Goal: Complete application form

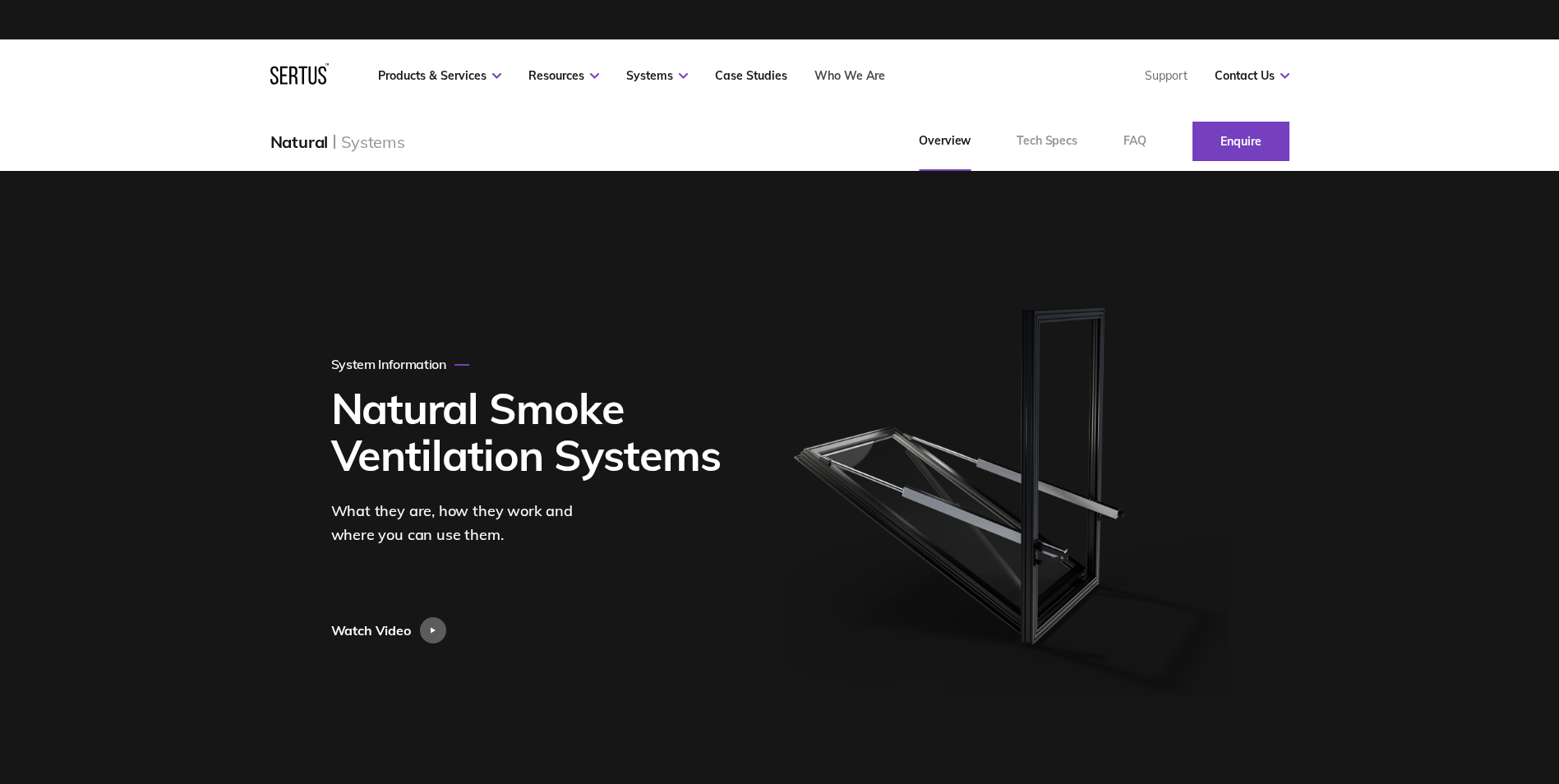
click at [846, 73] on link "Who We Are" at bounding box center [849, 76] width 71 height 15
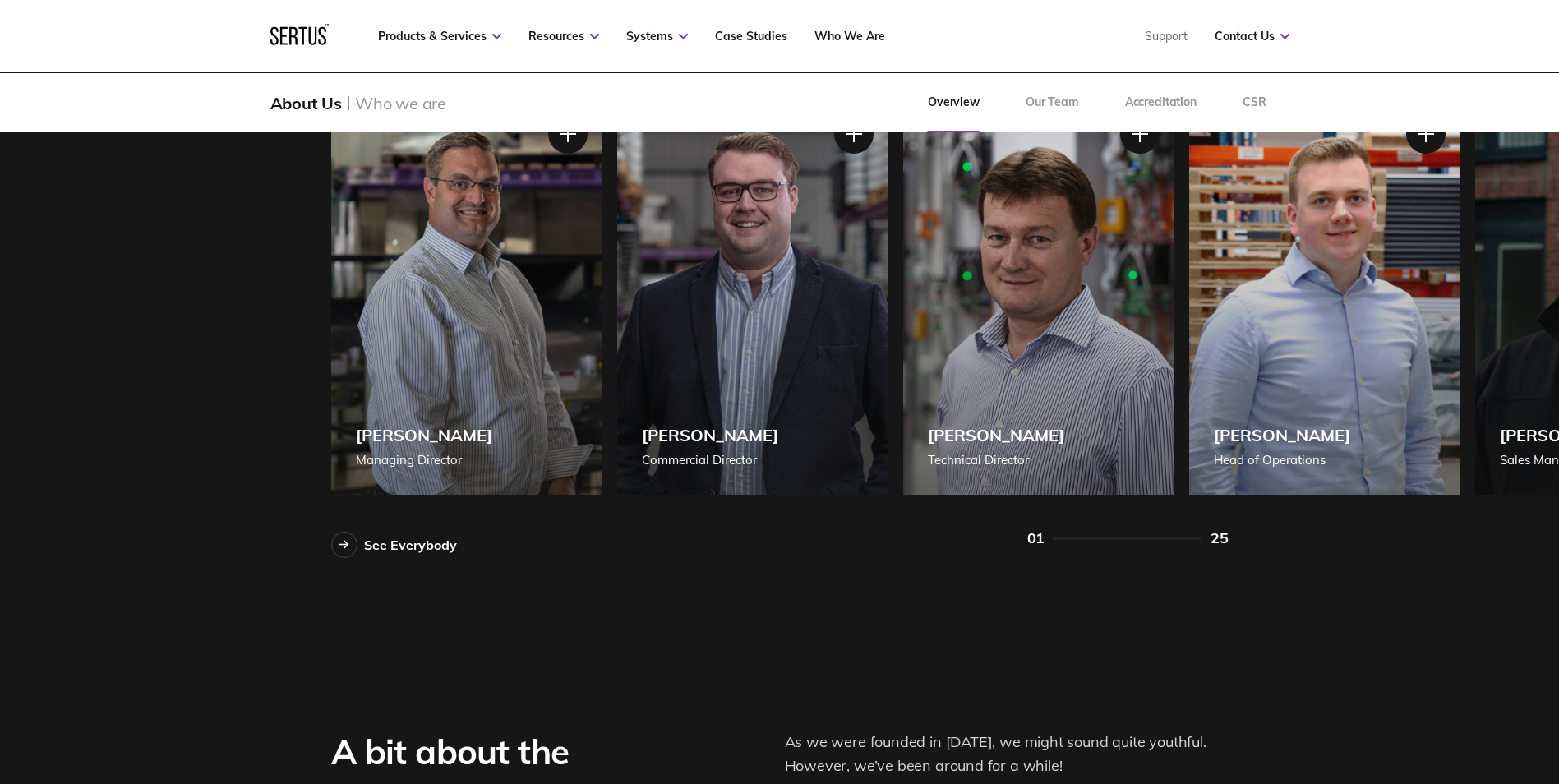
scroll to position [1561, 0]
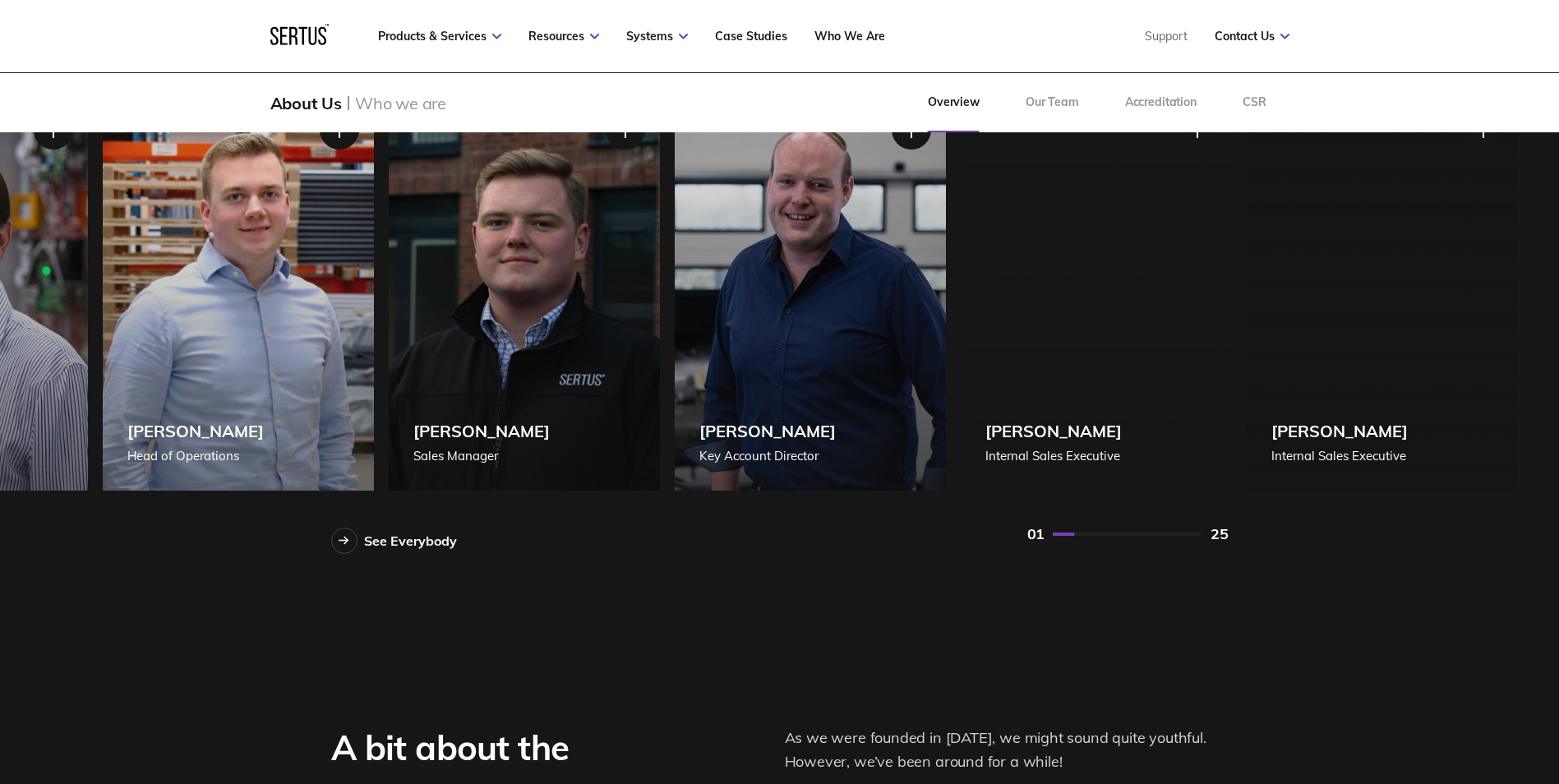
click at [389, 410] on div "Orwin White Sales Manager" at bounding box center [524, 291] width 271 height 398
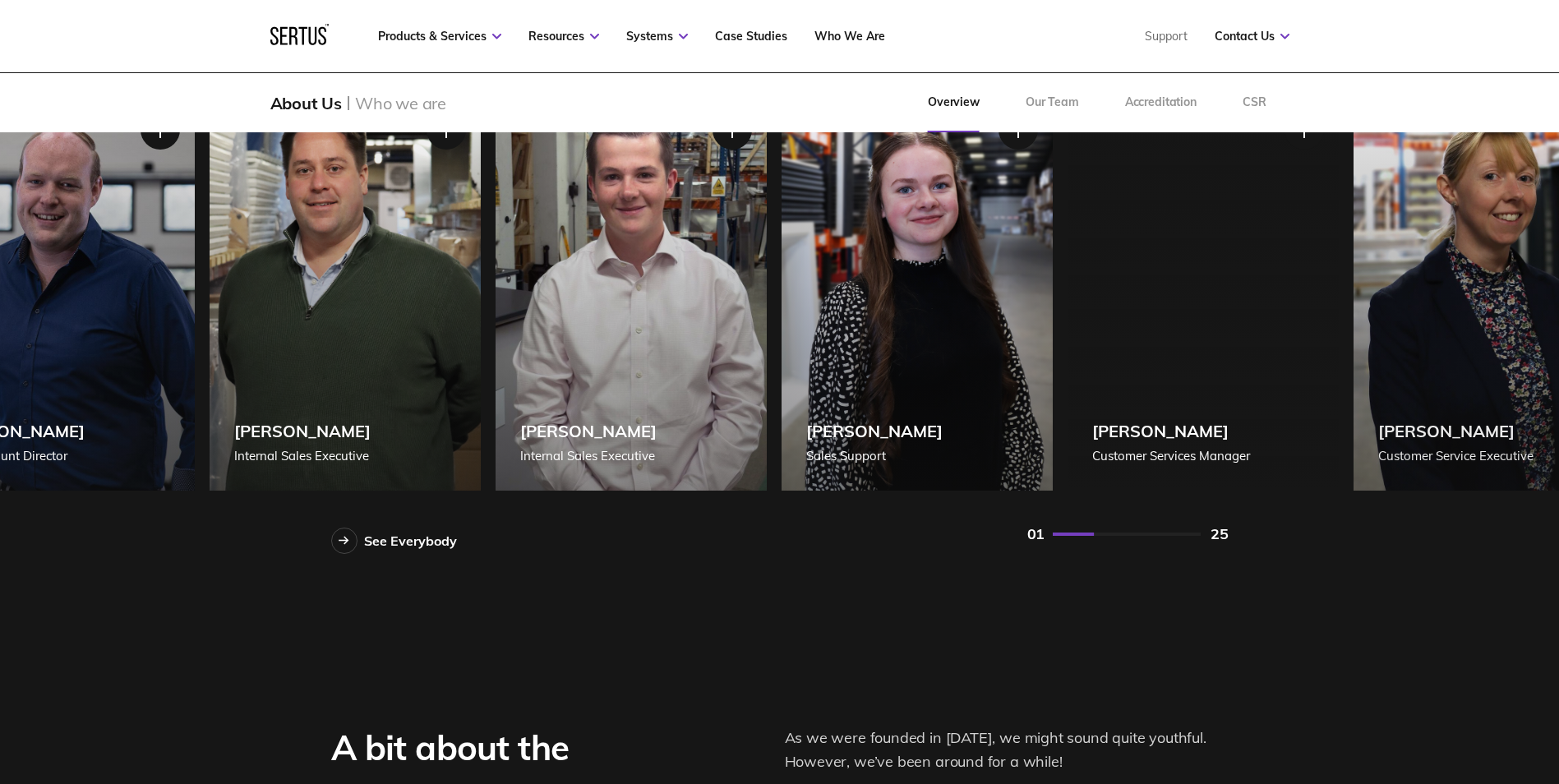
click at [396, 406] on div "Frazer Biggs Internal Sales Executive" at bounding box center [345, 291] width 271 height 398
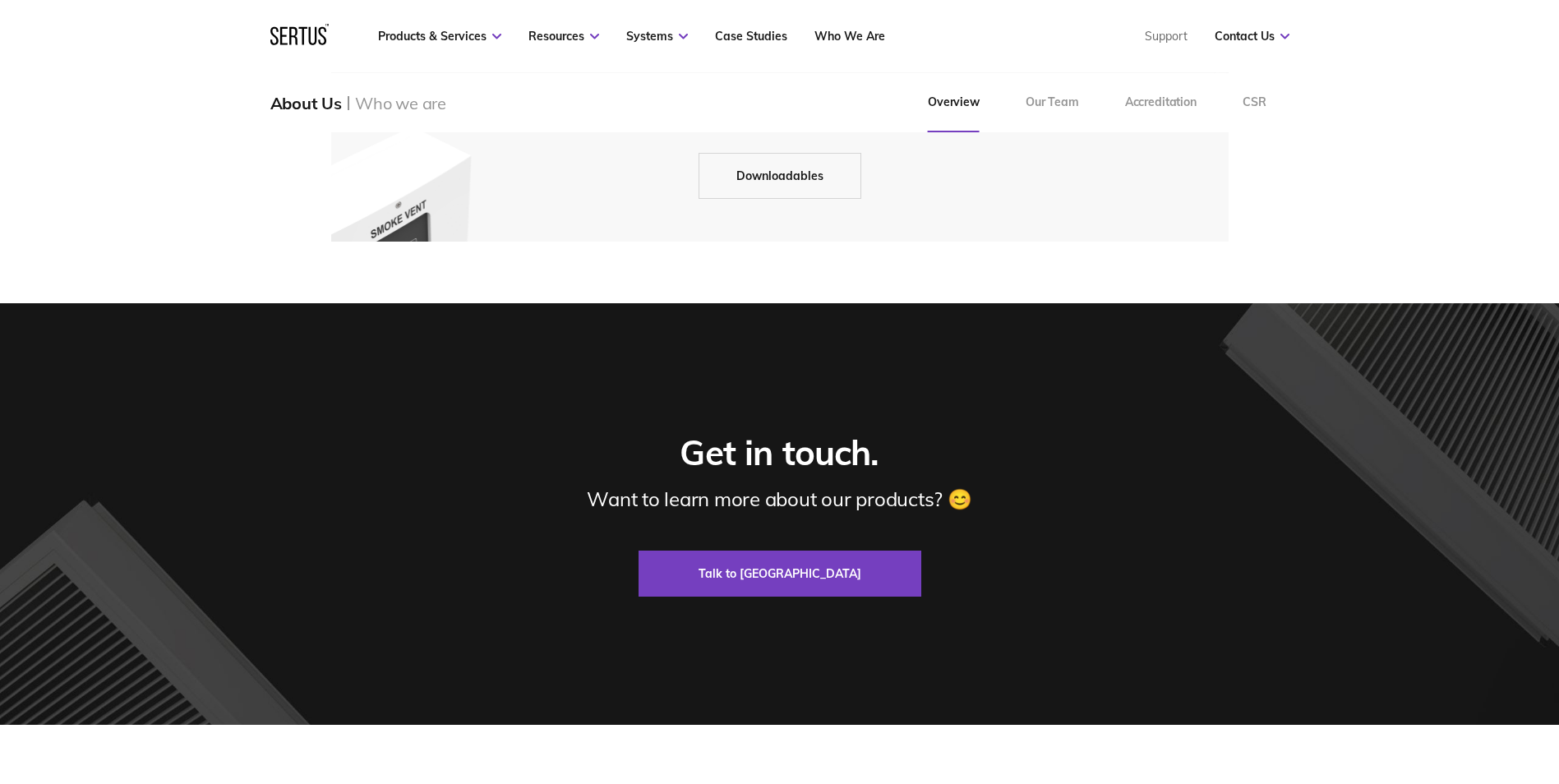
scroll to position [4519, 0]
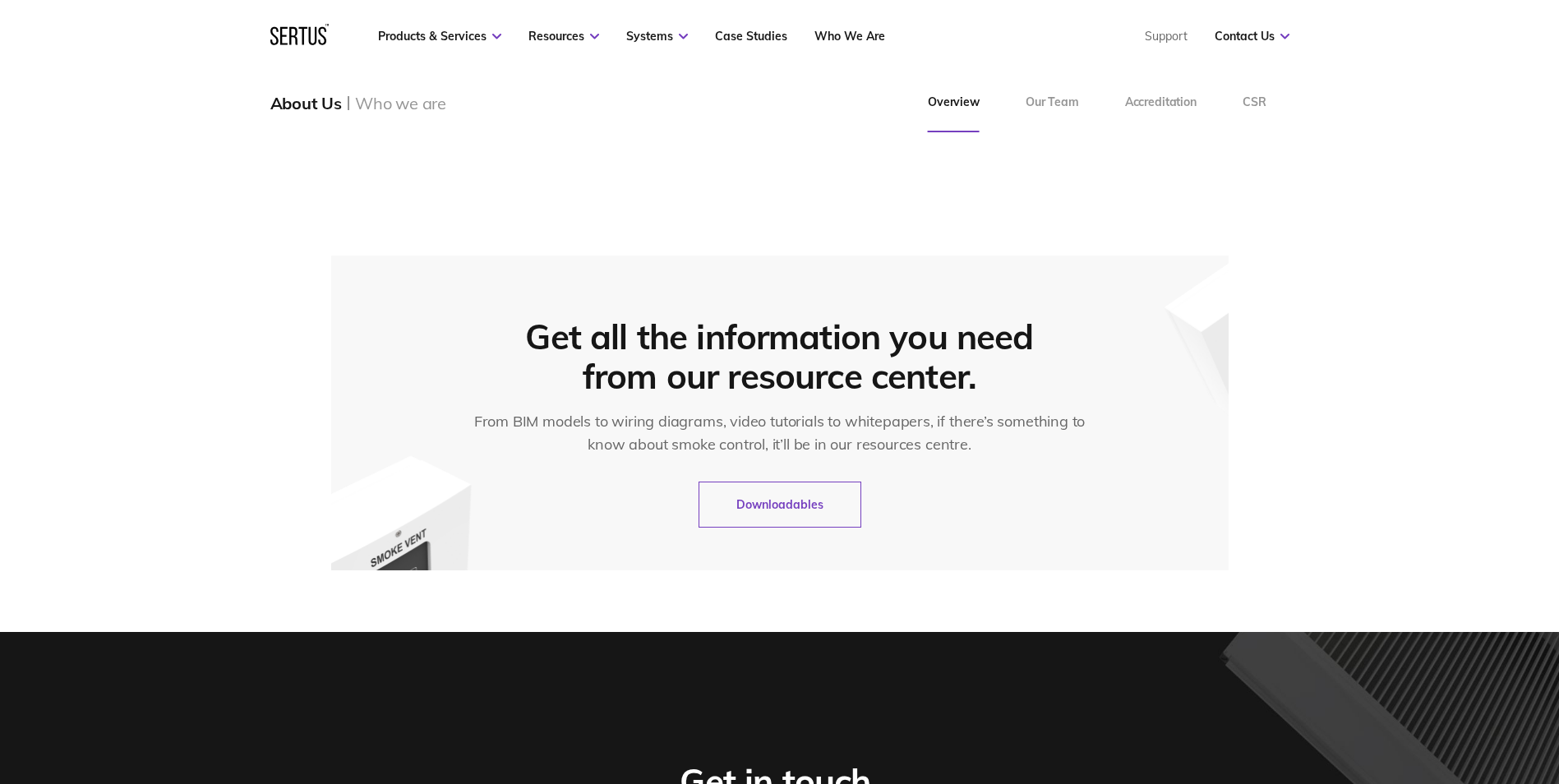
click at [784, 481] on link "Downloadables" at bounding box center [780, 504] width 163 height 46
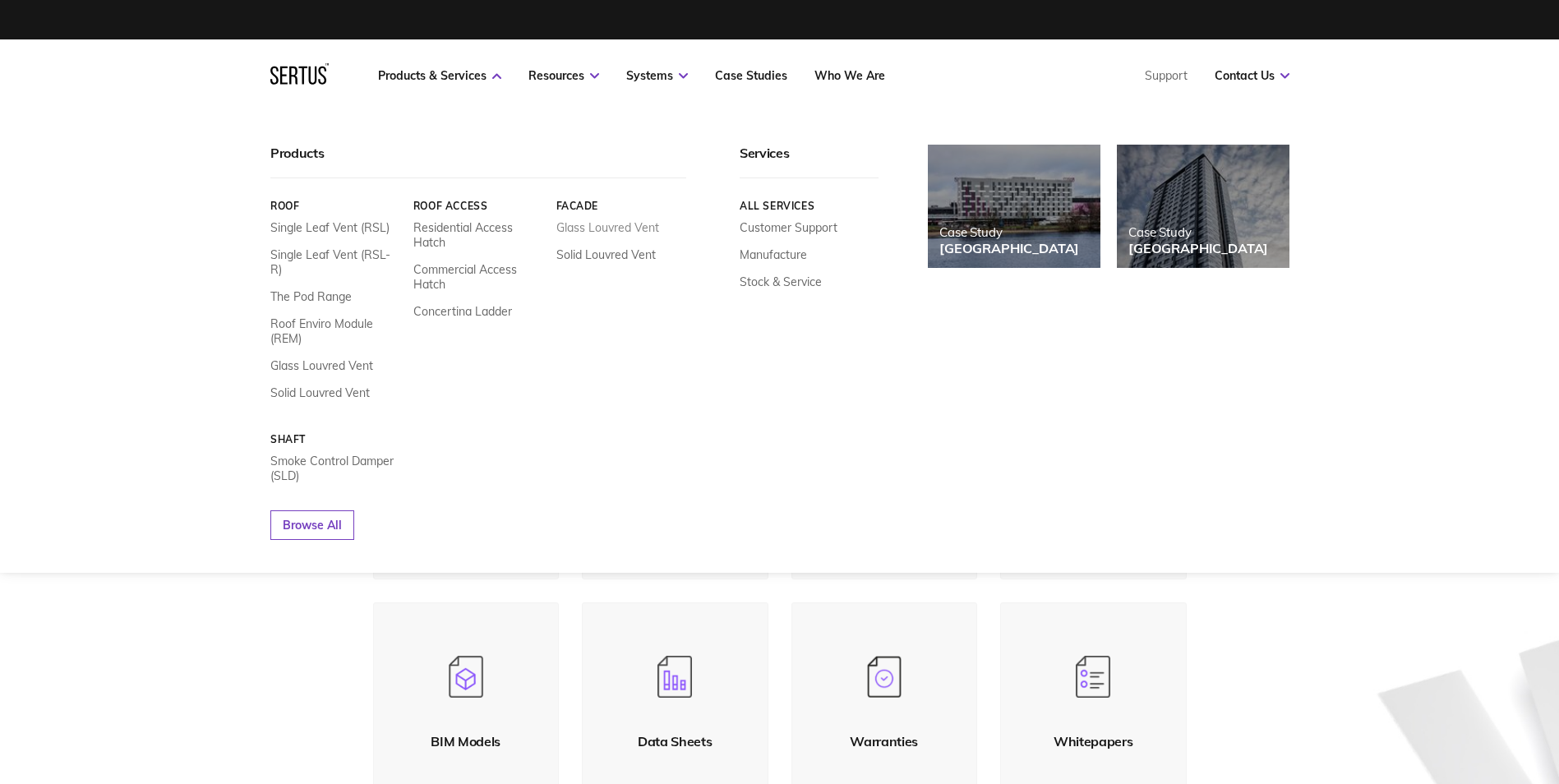
click at [614, 224] on link "Glass Louvred Vent" at bounding box center [607, 228] width 103 height 15
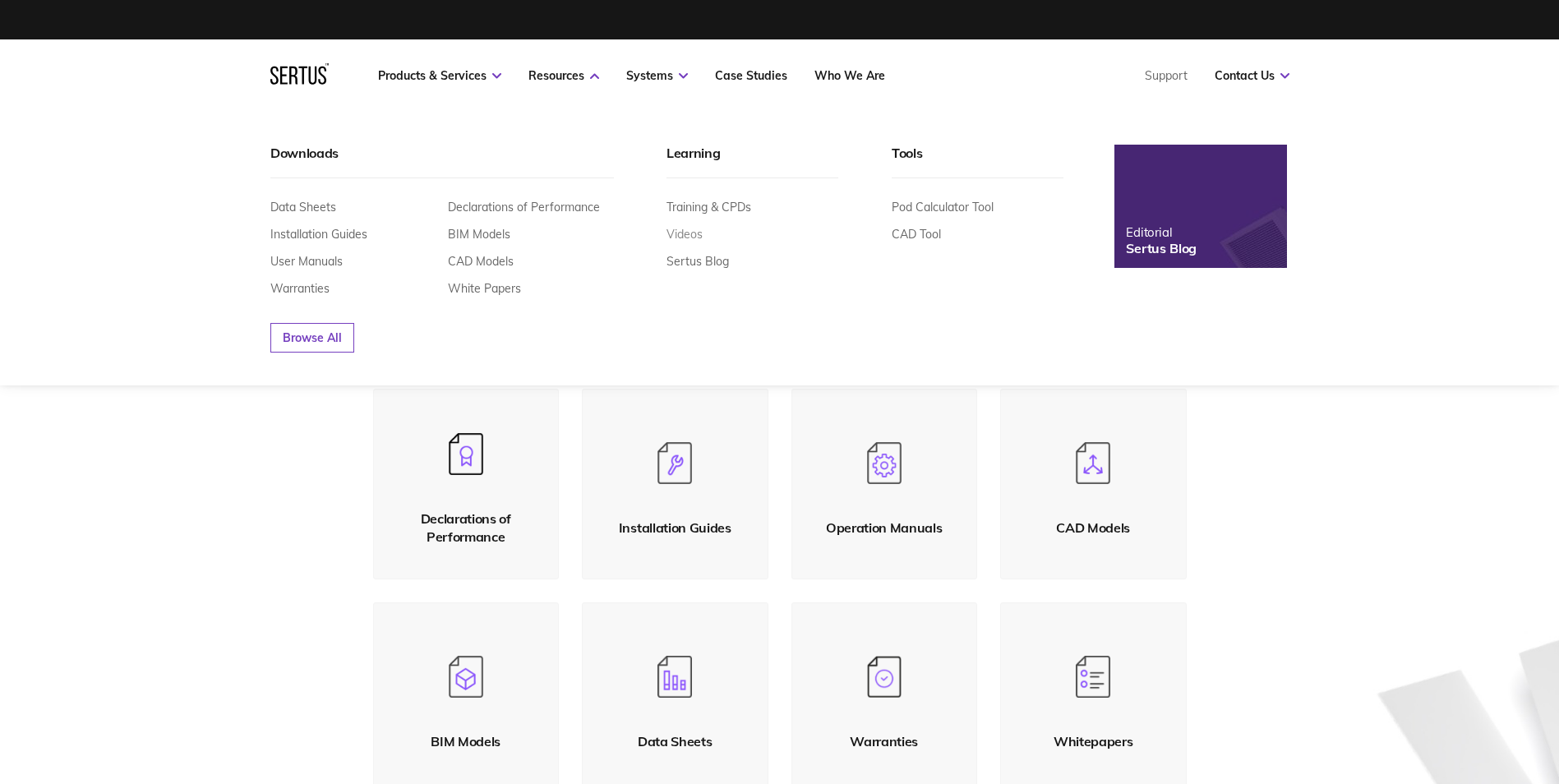
click at [682, 233] on link "Videos" at bounding box center [684, 234] width 36 height 15
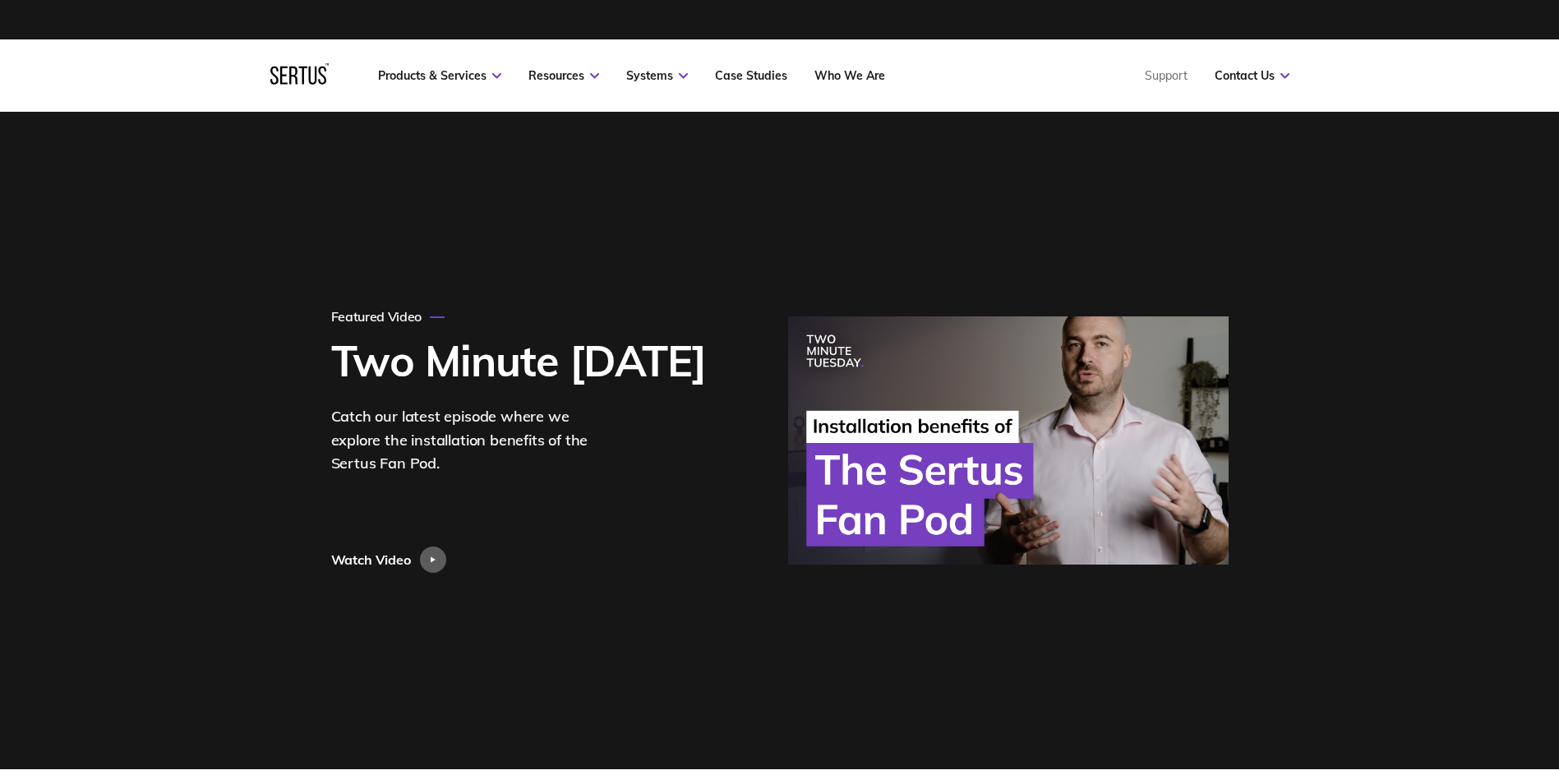
scroll to position [7567, 1044]
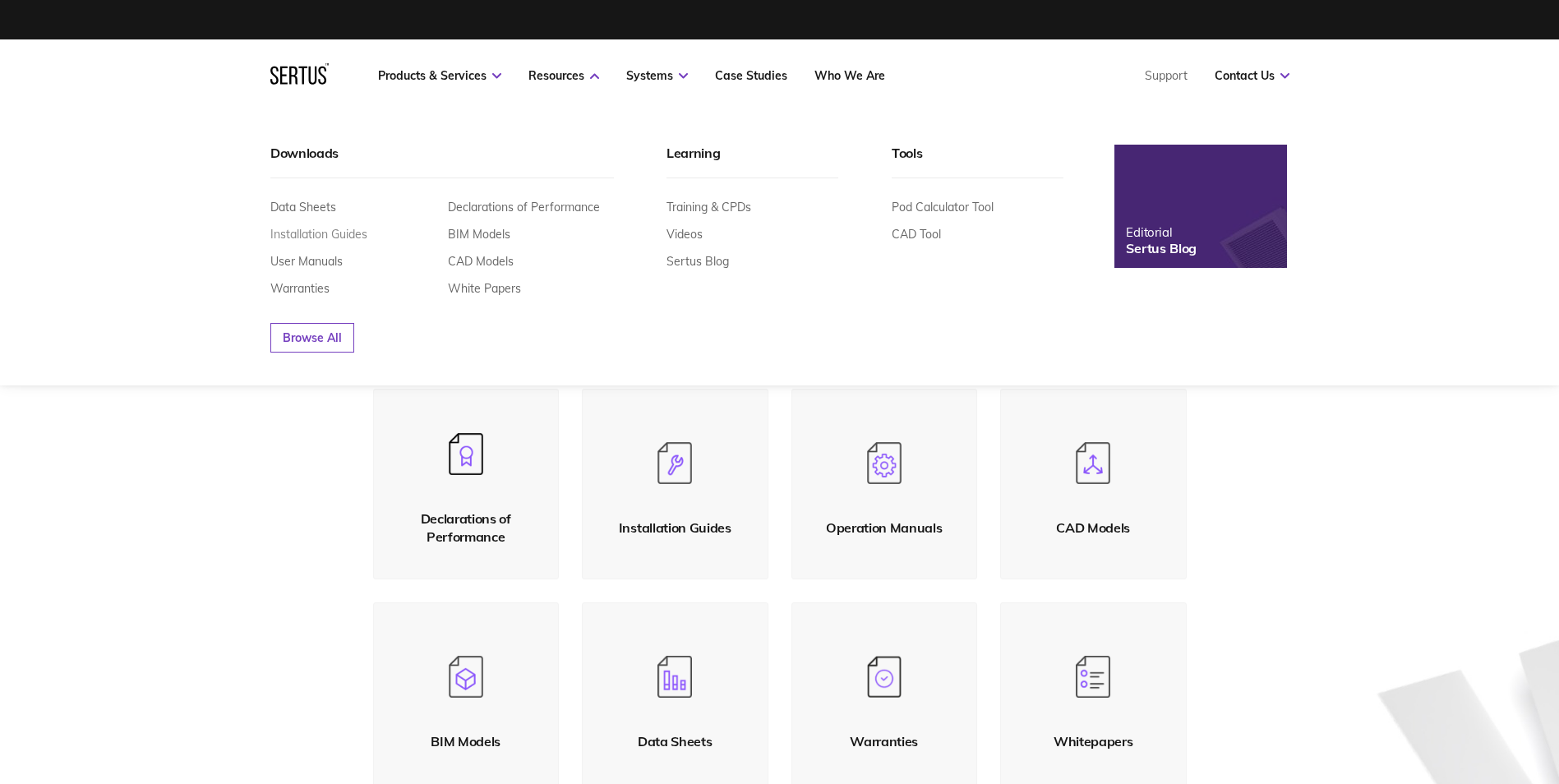
click at [318, 229] on link "Installation Guides" at bounding box center [318, 234] width 97 height 15
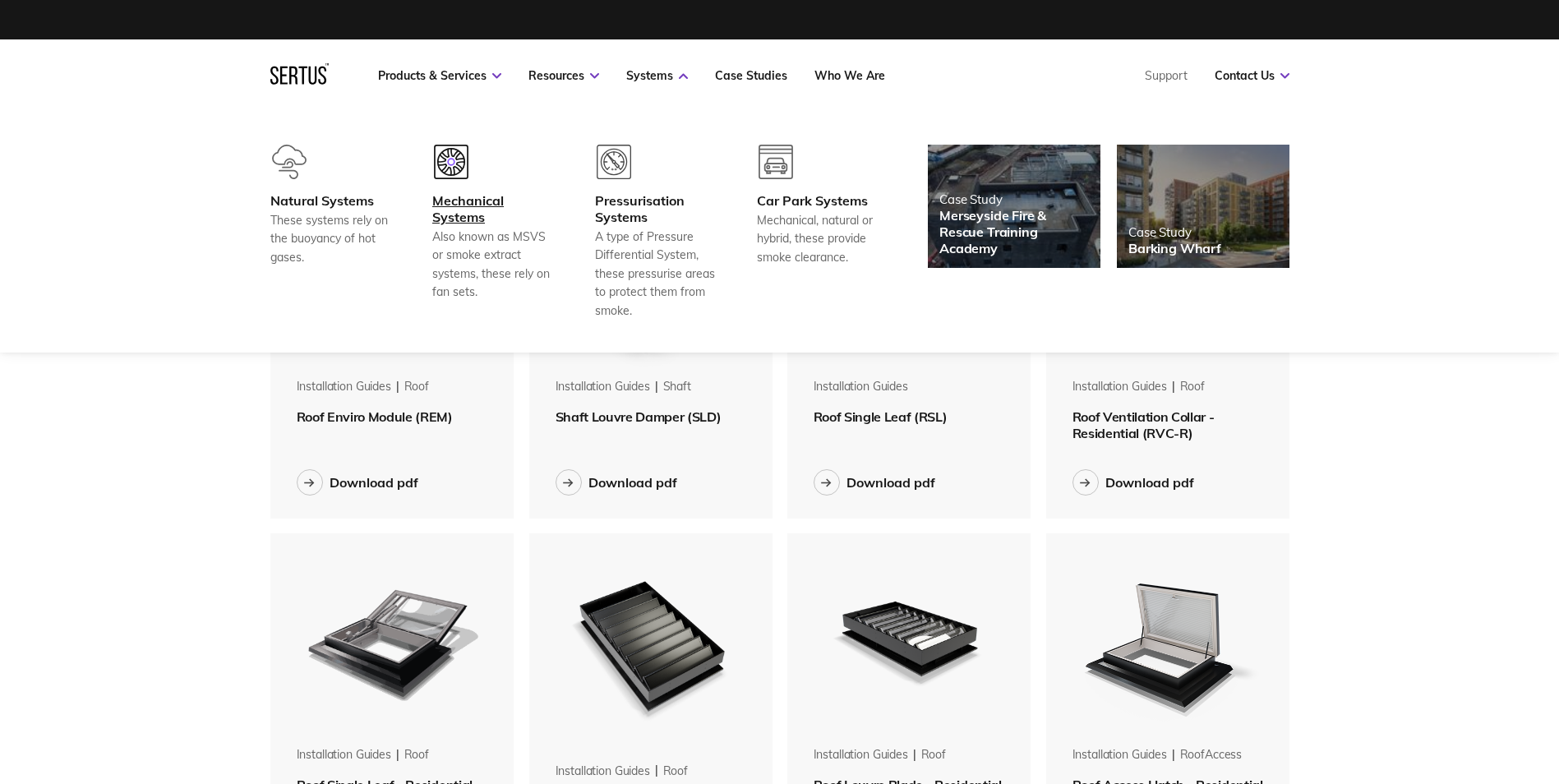
click at [456, 205] on div "Mechanical Systems" at bounding box center [493, 209] width 121 height 33
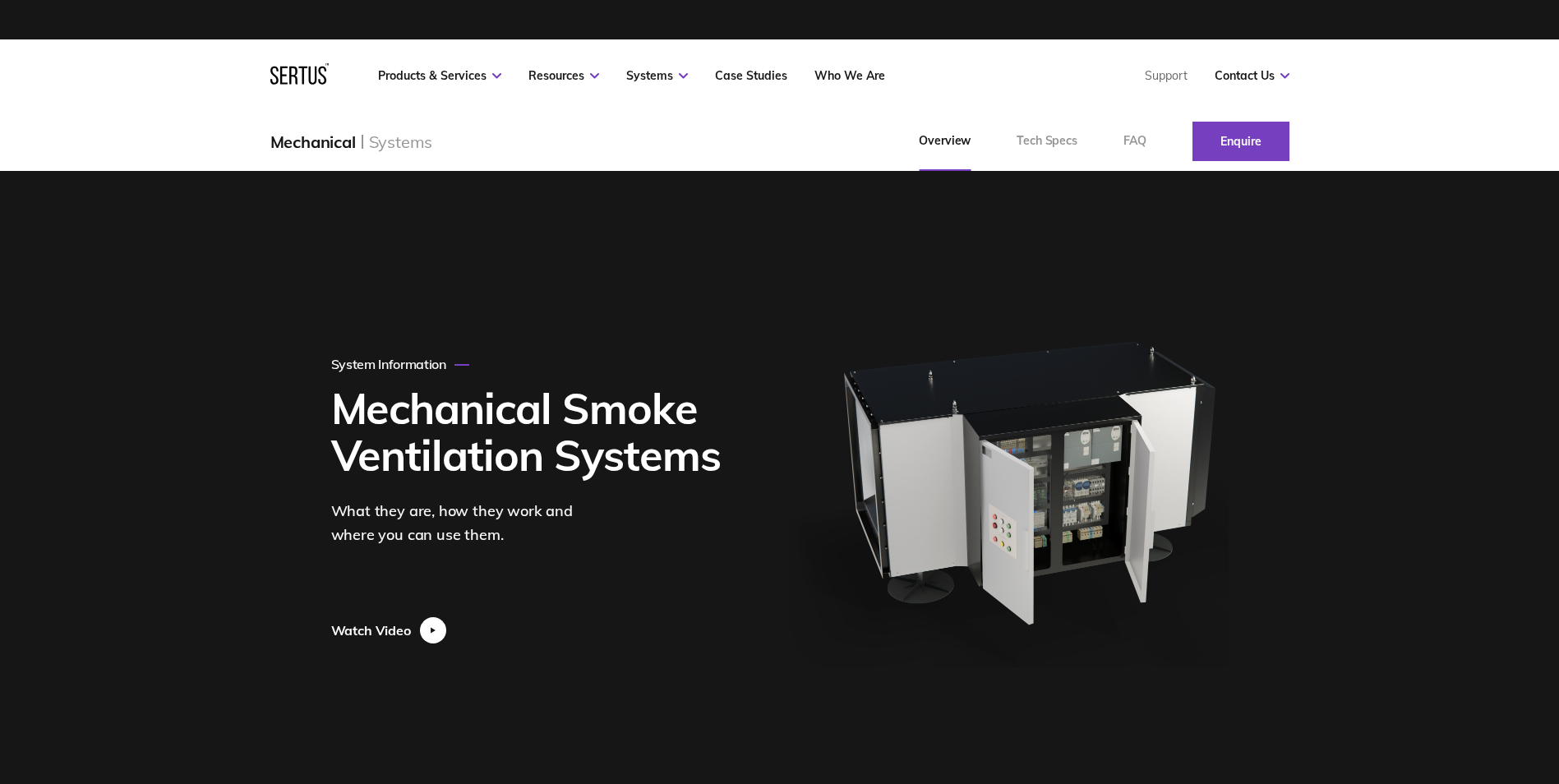
click at [437, 623] on div at bounding box center [433, 630] width 27 height 27
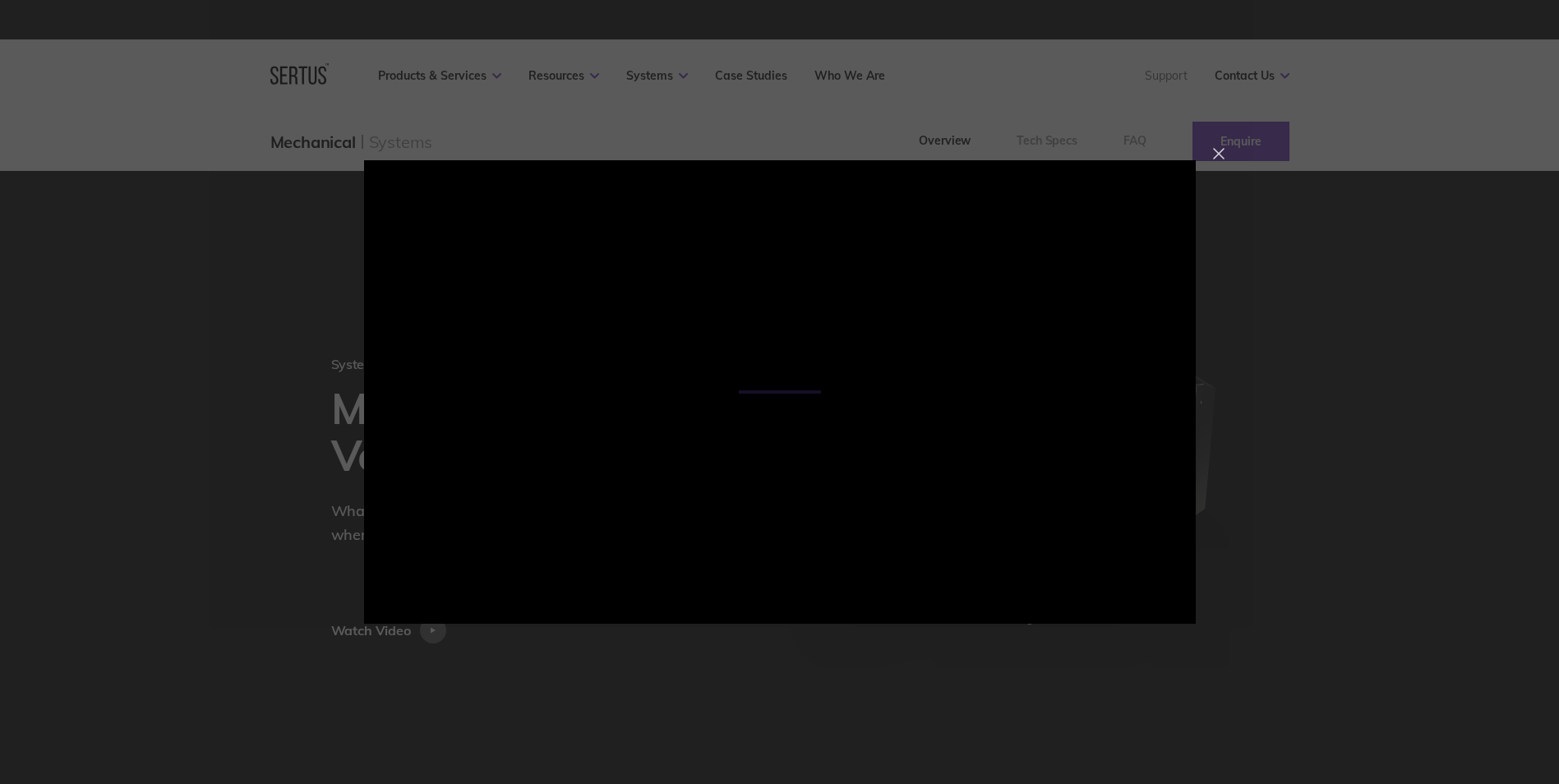
click at [1218, 149] on div at bounding box center [1219, 154] width 12 height 12
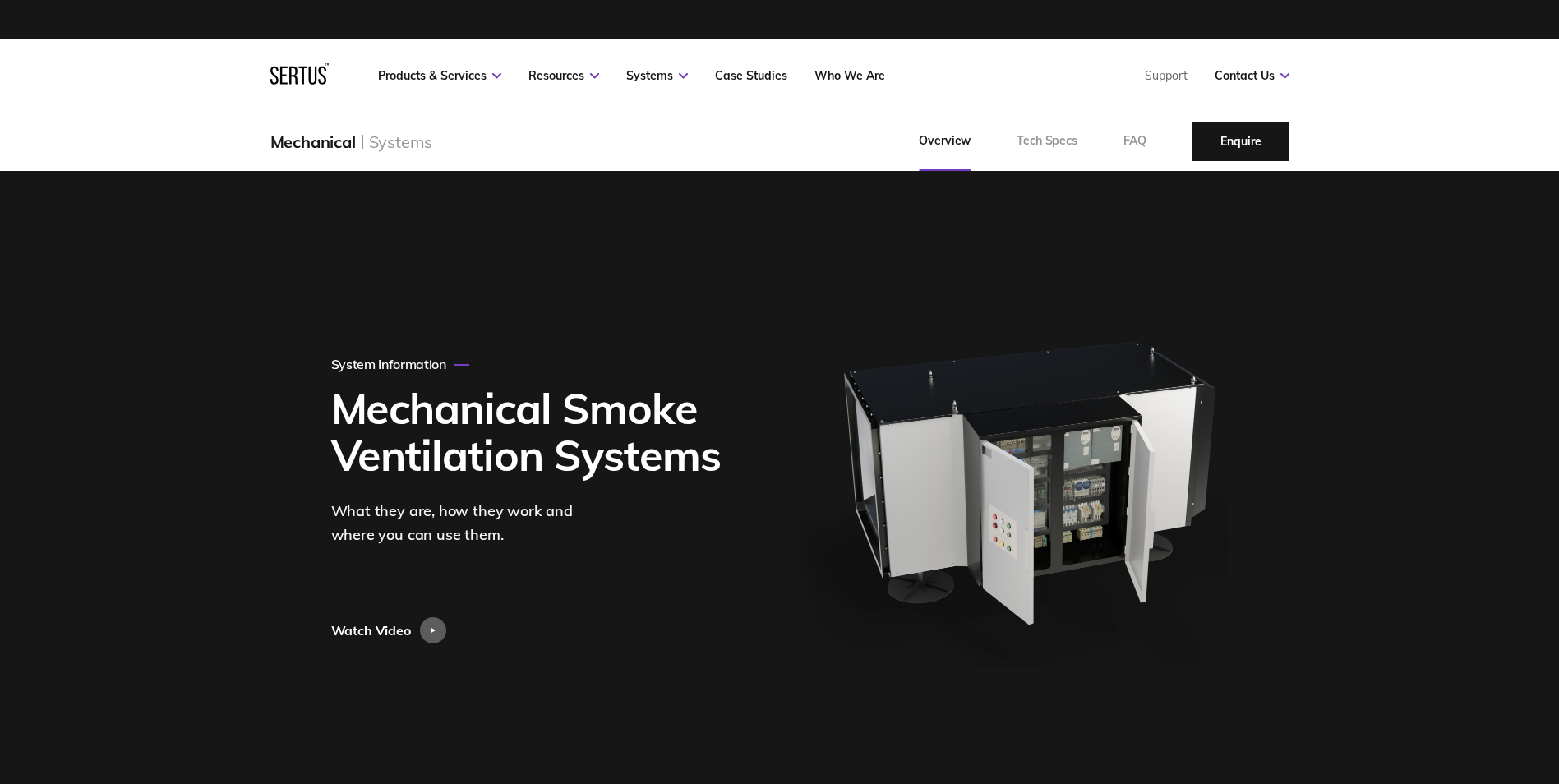
click at [1245, 135] on link "Enquire" at bounding box center [1241, 141] width 97 height 39
click at [1103, 214] on div "System Information Mechanical Smoke Ventilation Systems What they are, how they…" at bounding box center [780, 500] width 963 height 658
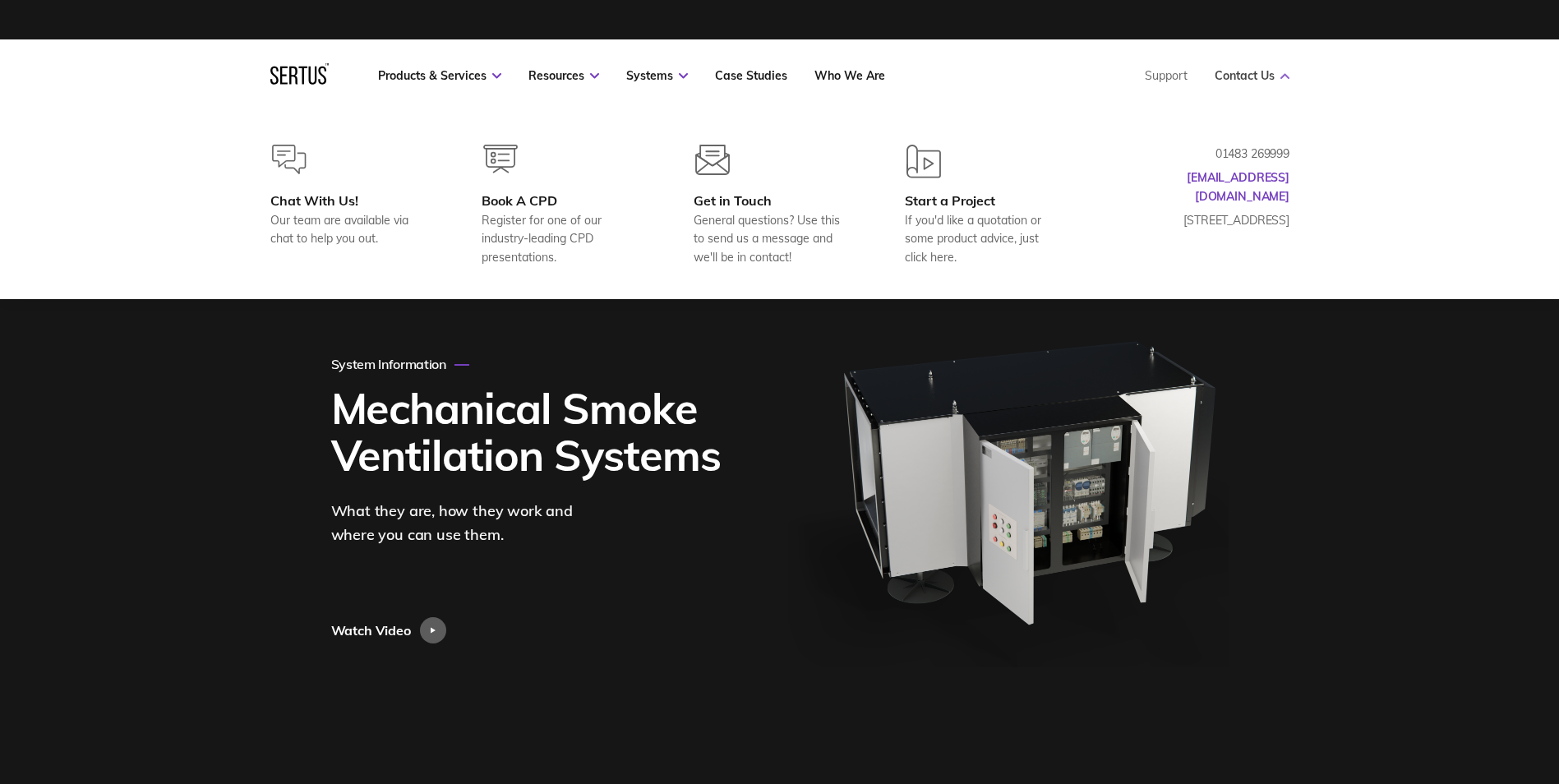
click at [1248, 71] on link "Contact Us" at bounding box center [1252, 76] width 75 height 15
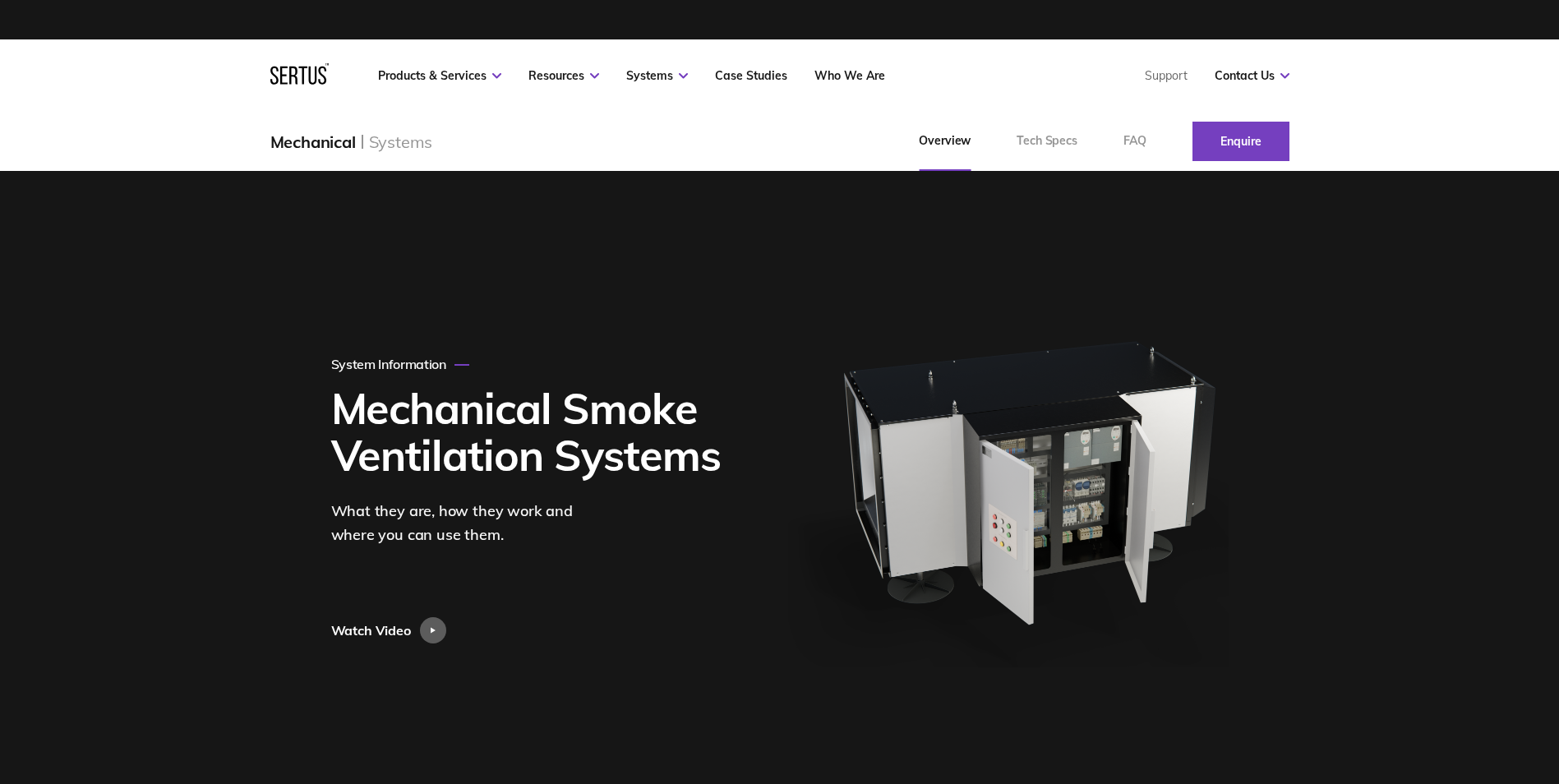
drag, startPoint x: 1075, startPoint y: 312, endPoint x: 1150, endPoint y: 180, distance: 151.8
click at [1075, 311] on div "System Information Mechanical Smoke Ventilation Systems What they are, how they…" at bounding box center [780, 500] width 963 height 658
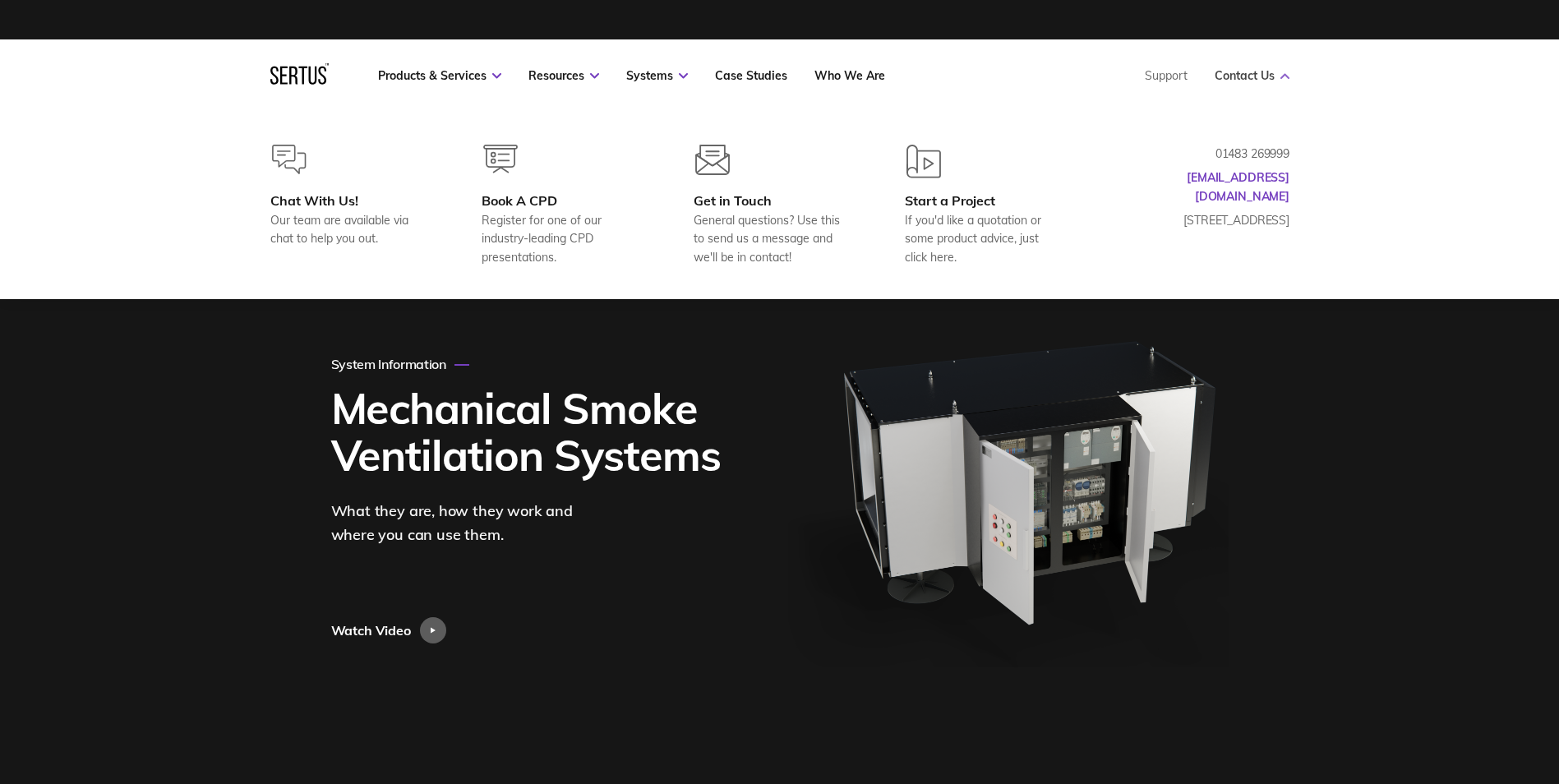
click at [1262, 70] on link "Contact Us" at bounding box center [1252, 76] width 75 height 15
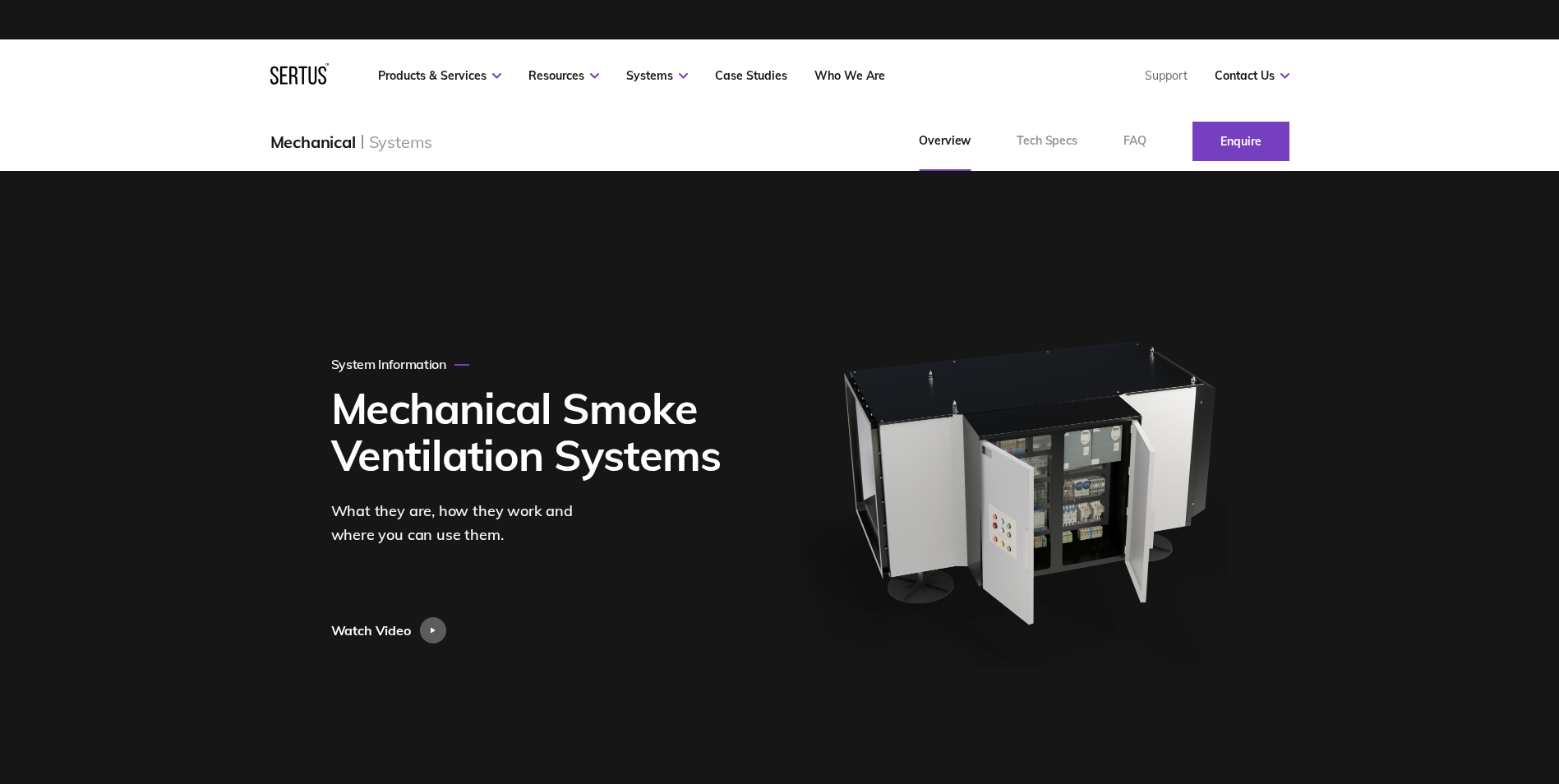
click at [1089, 272] on div "System Information Mechanical Smoke Ventilation Systems What they are, how they…" at bounding box center [780, 500] width 963 height 658
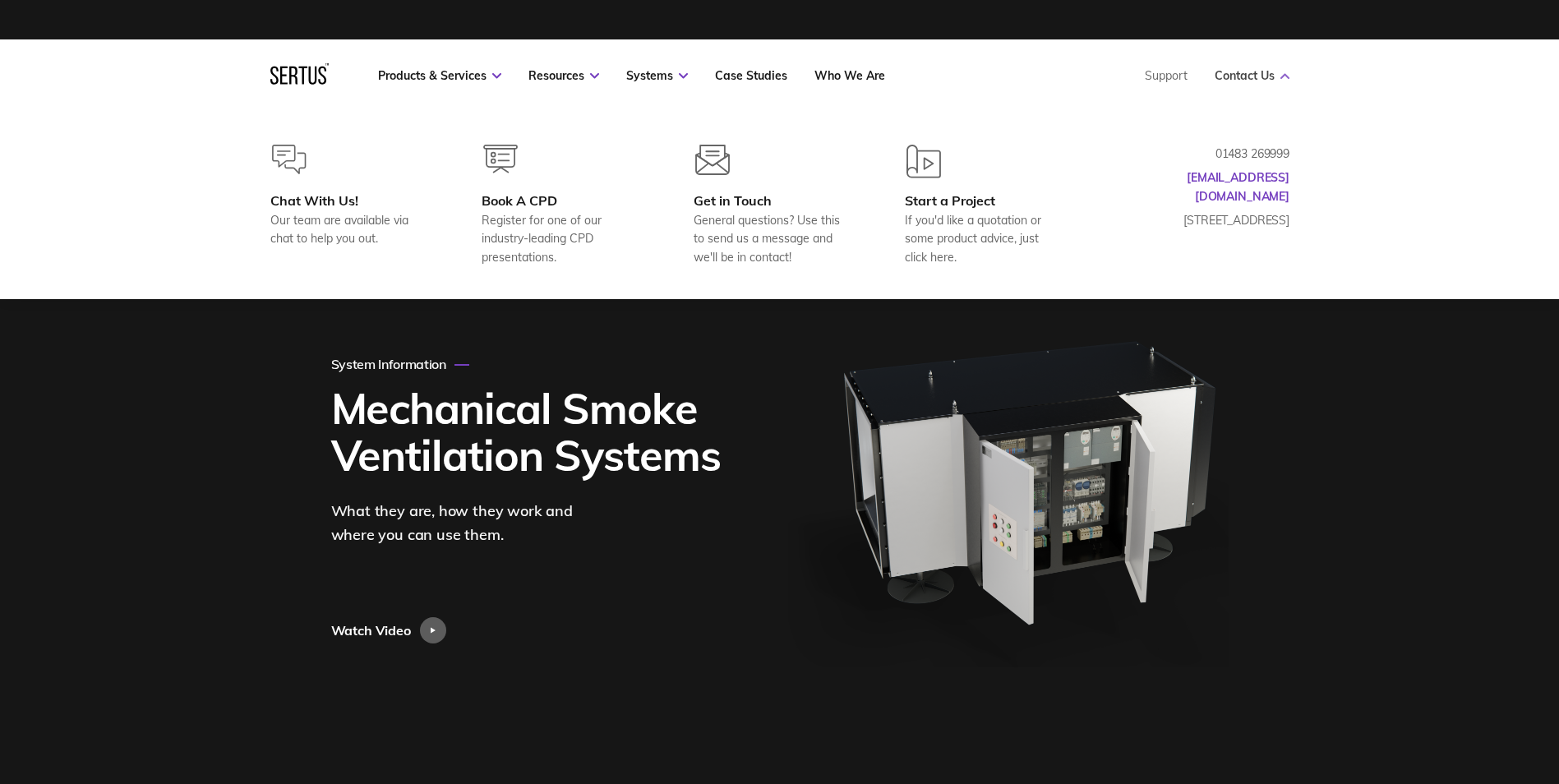
click at [1251, 76] on link "Contact Us" at bounding box center [1252, 76] width 75 height 15
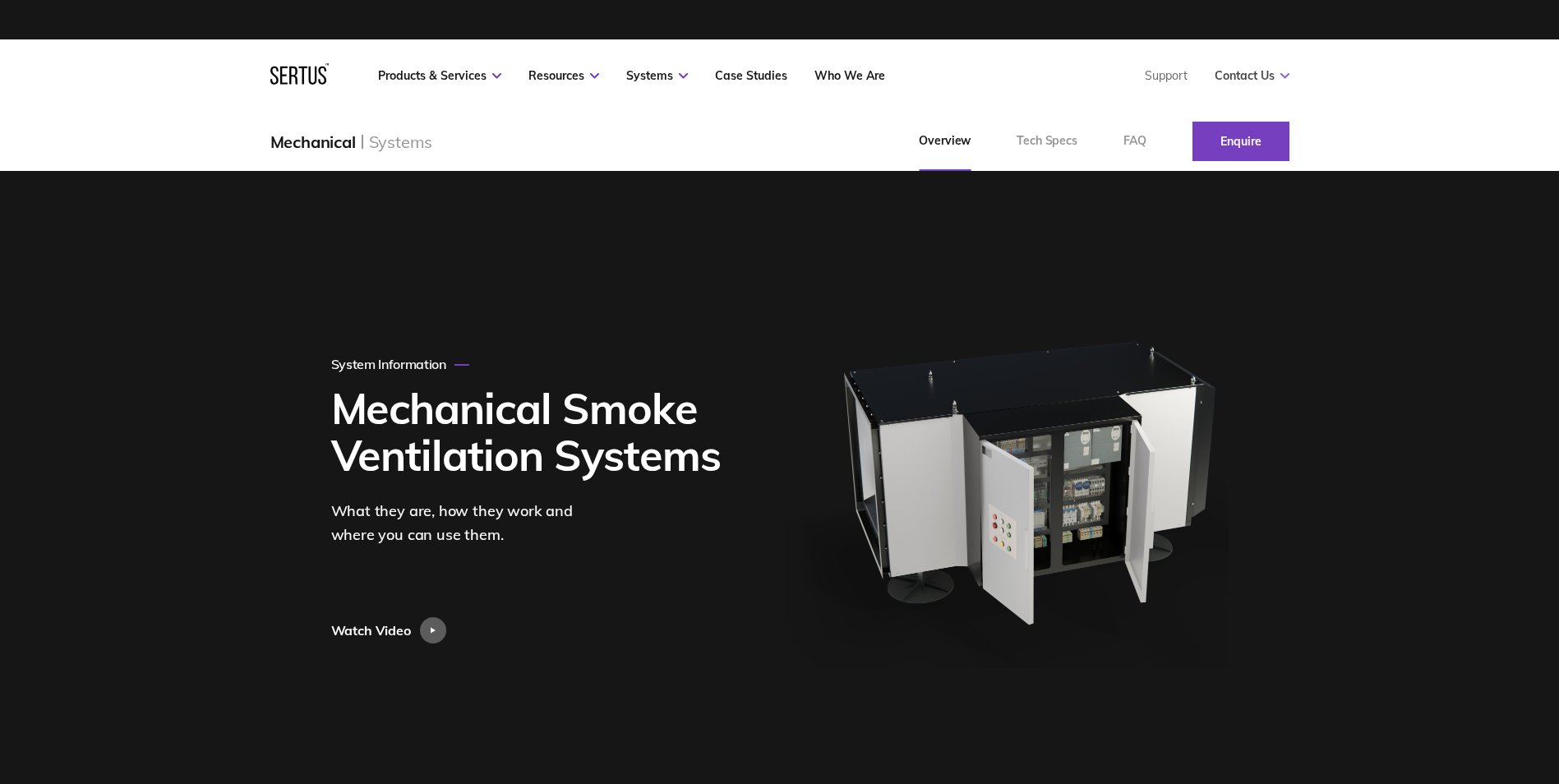
click at [1251, 76] on link "Contact Us" at bounding box center [1252, 76] width 75 height 15
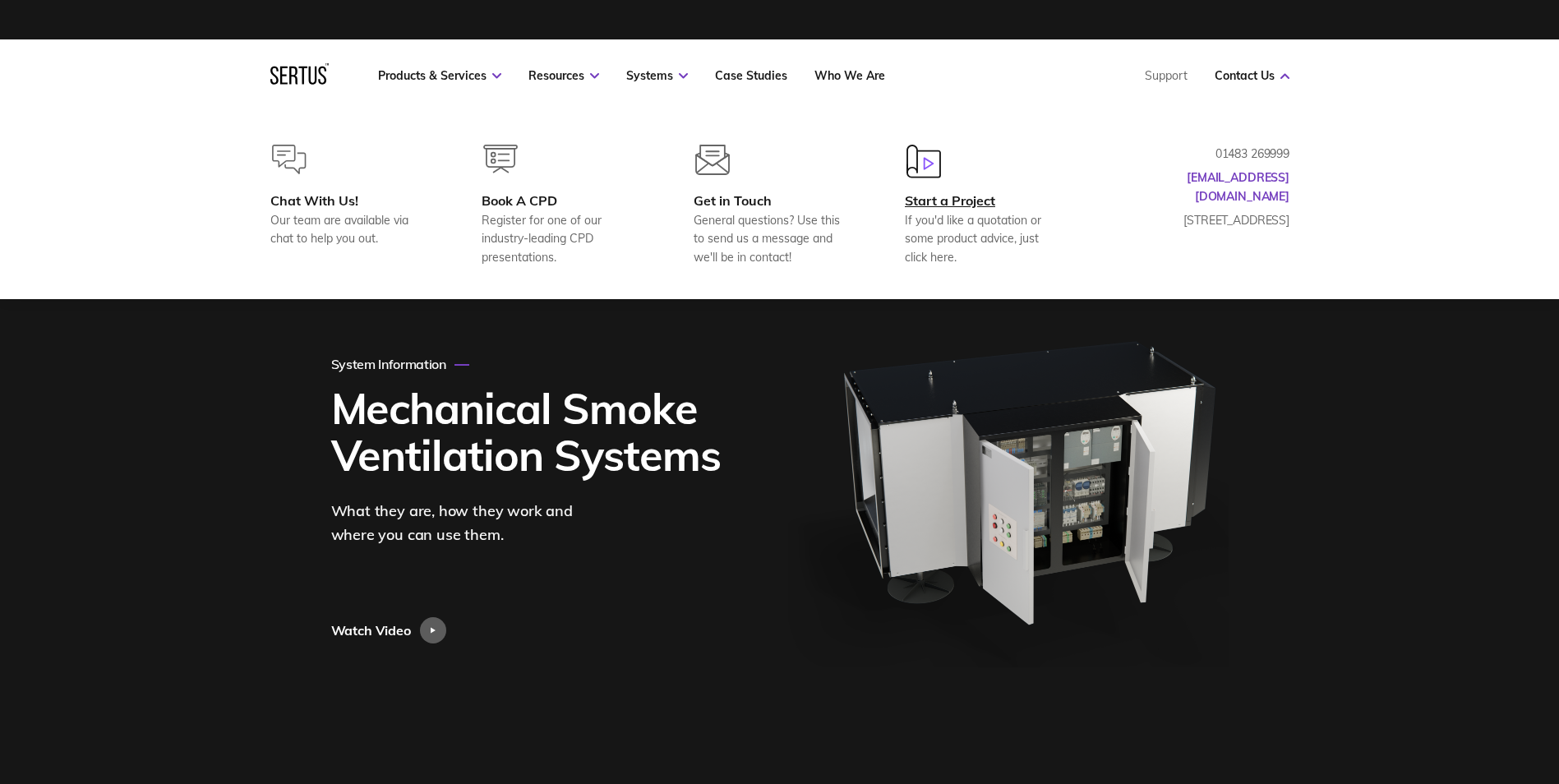
click at [923, 159] on img at bounding box center [924, 161] width 35 height 34
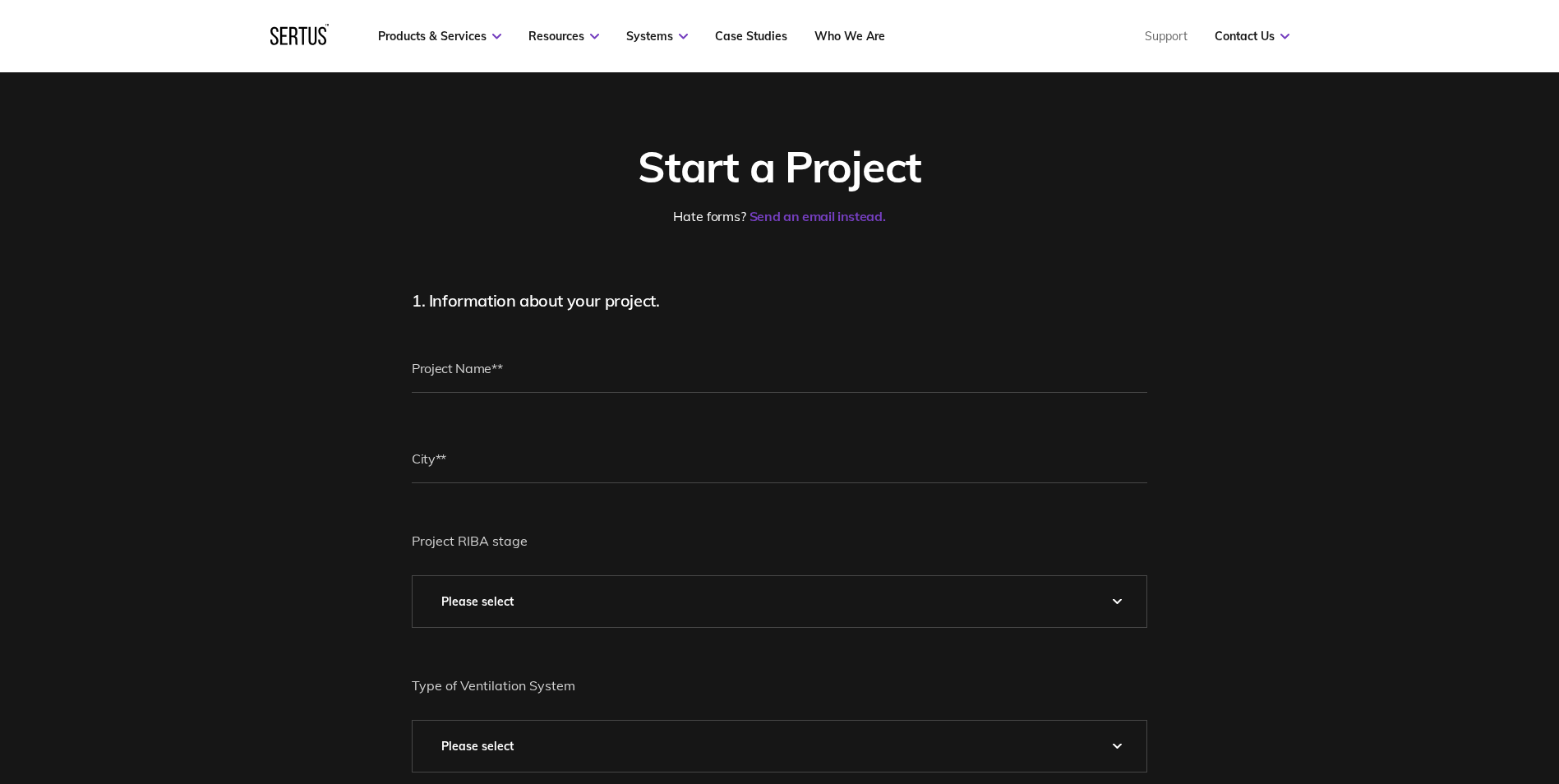
scroll to position [82, 0]
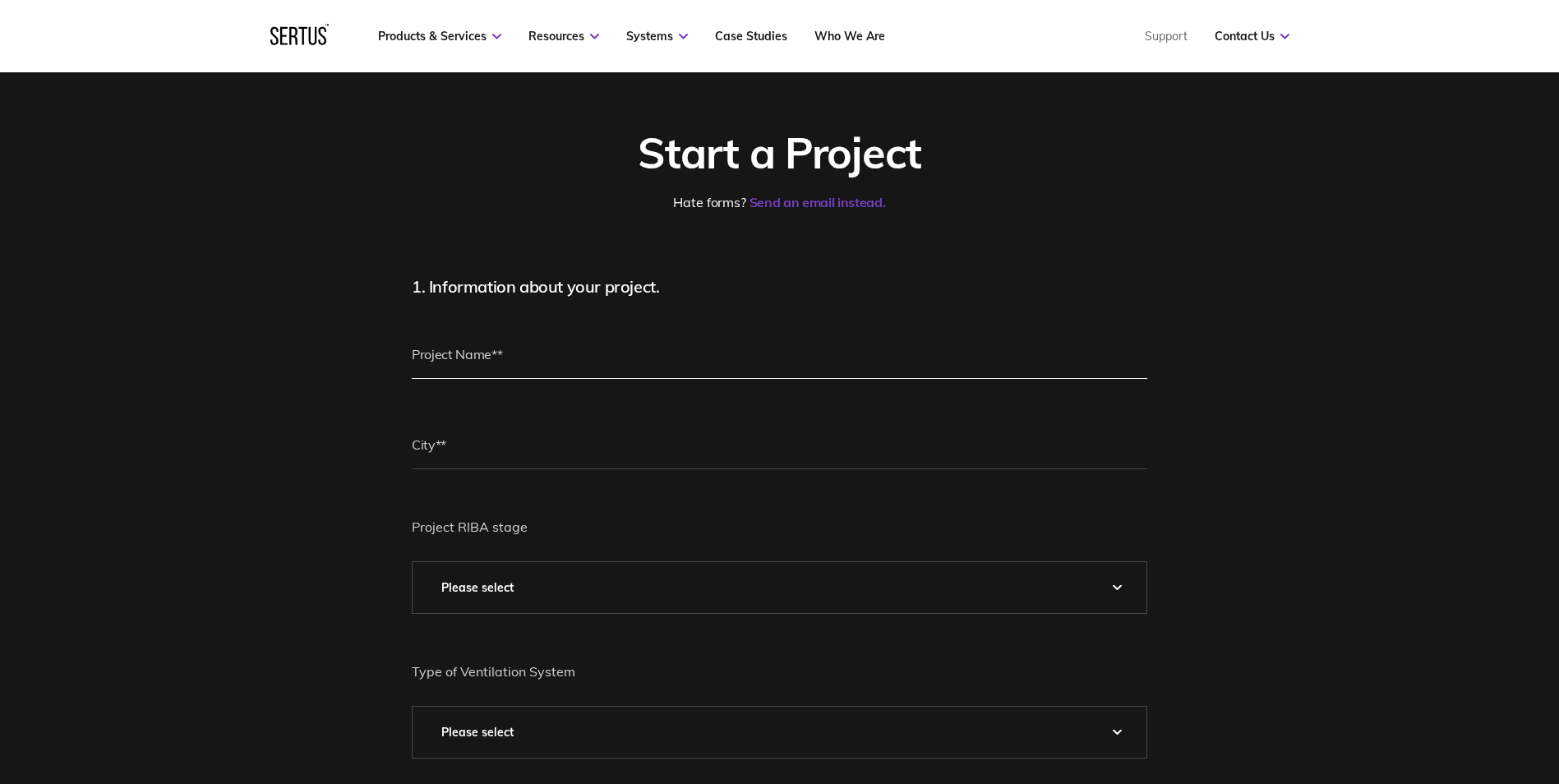
click at [459, 348] on input "text" at bounding box center [779, 353] width 736 height 49
type input "SD1 - St Davids Rooflight project"
drag, startPoint x: 444, startPoint y: 446, endPoint x: 455, endPoint y: 460, distance: 17.8
click at [444, 446] on input "text" at bounding box center [779, 444] width 736 height 49
type input "Cardiff"
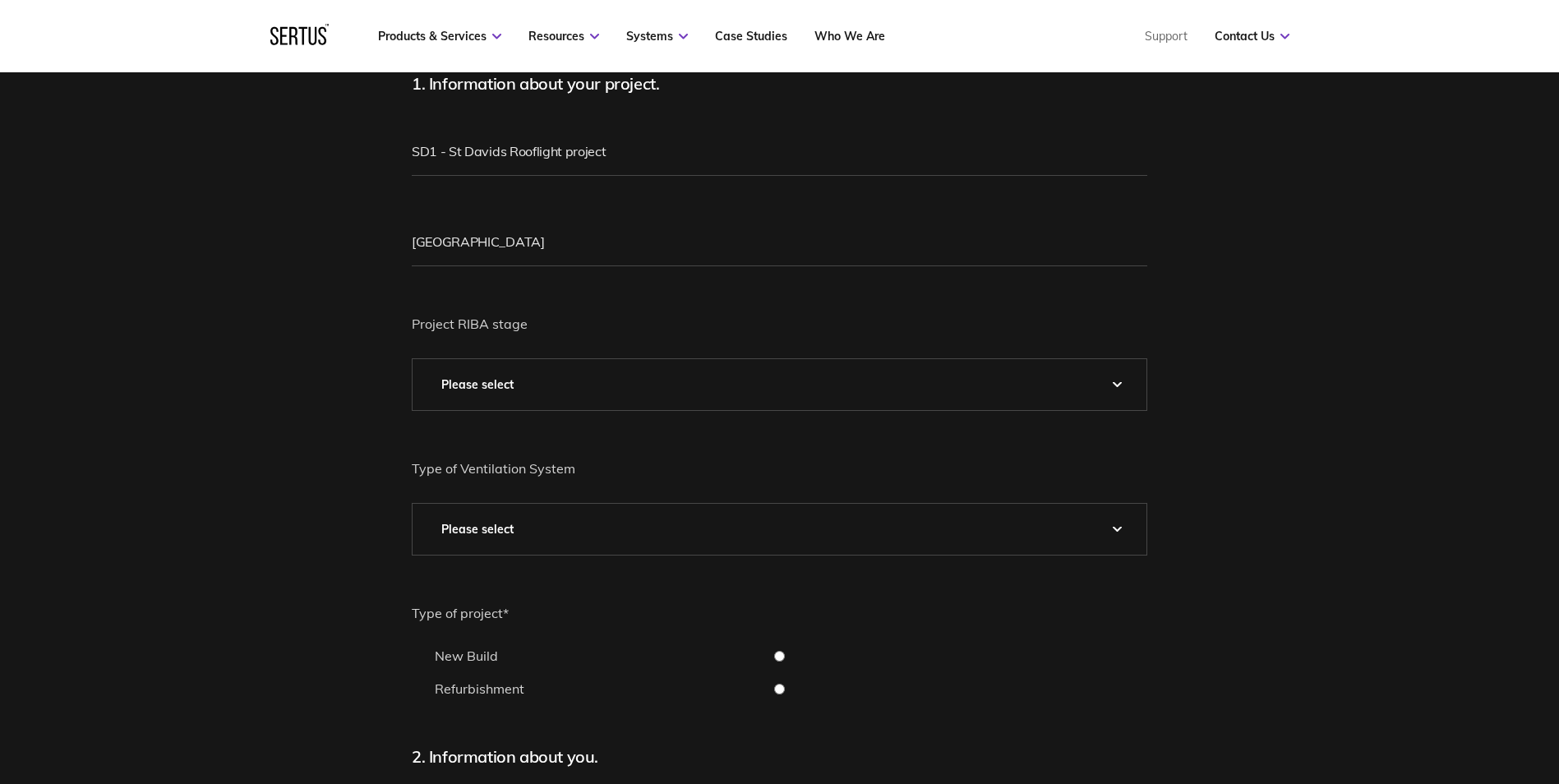
scroll to position [328, 0]
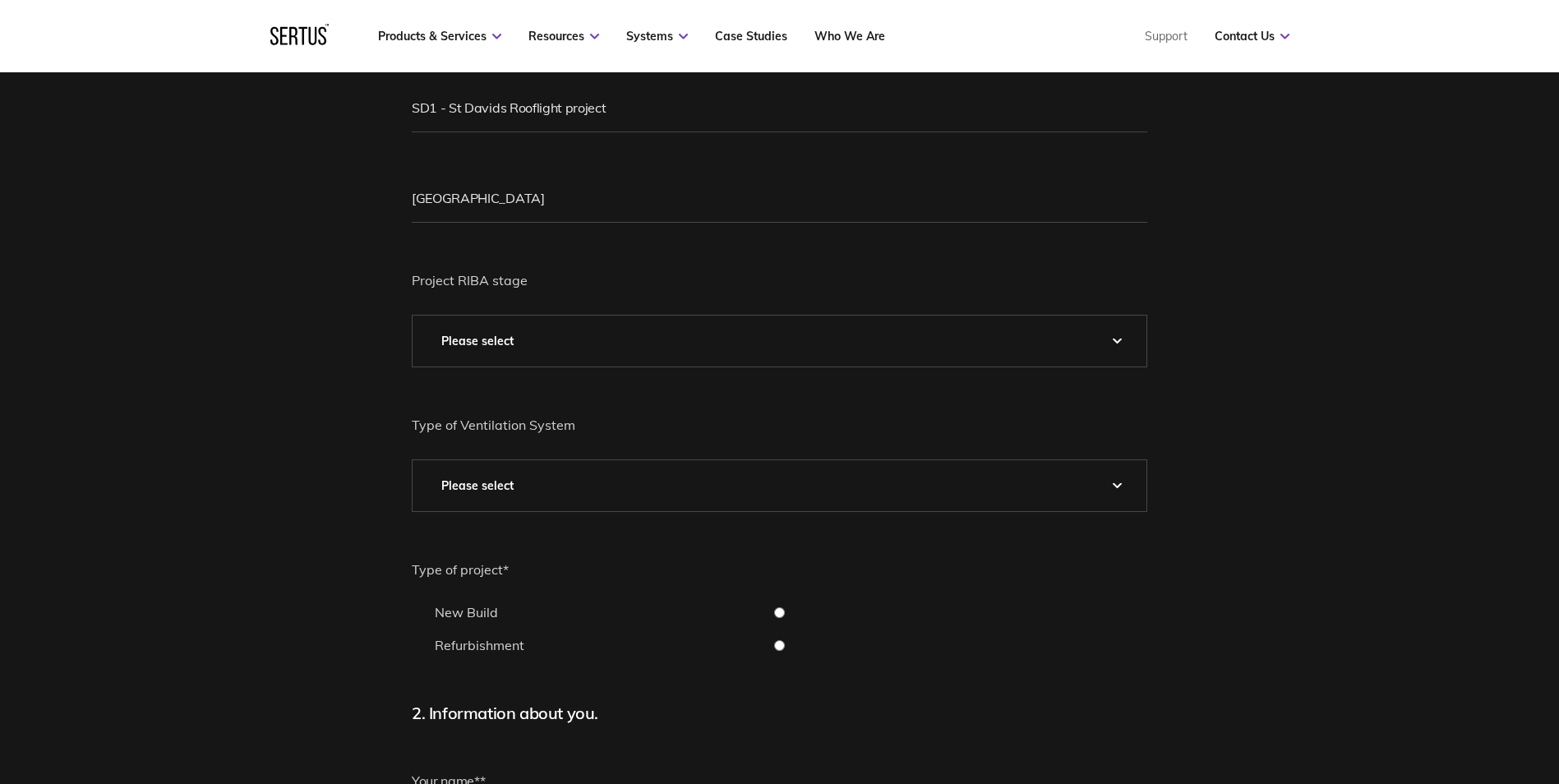
click at [1122, 335] on select "Please Select 0 – Strategic Definition 1 - Preparation & Brief 2 - Concept Desi…" at bounding box center [779, 341] width 734 height 51
select select "2 - Concept Design"
click at [412, 316] on select "Please Select 0 – Strategic Definition 1 - Preparation & Brief 2 - Concept Desi…" at bounding box center [779, 341] width 734 height 51
click at [562, 481] on select "Please Select Natural Mechanical Car Park Pressurisation" at bounding box center [779, 485] width 734 height 51
select select "Natural"
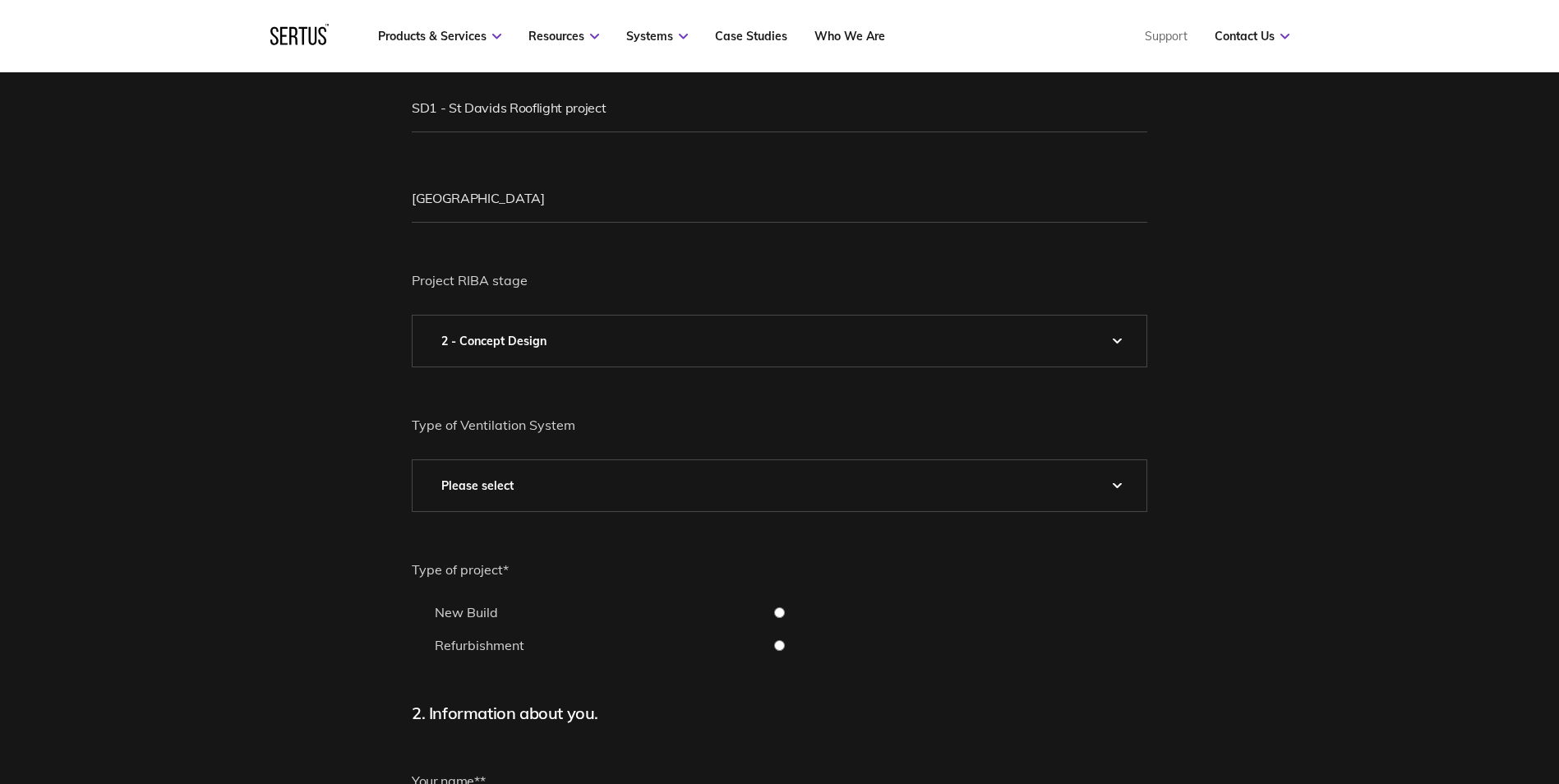
click at [412, 460] on select "Please Select Natural Mechanical Car Park Pressurisation" at bounding box center [779, 485] width 734 height 51
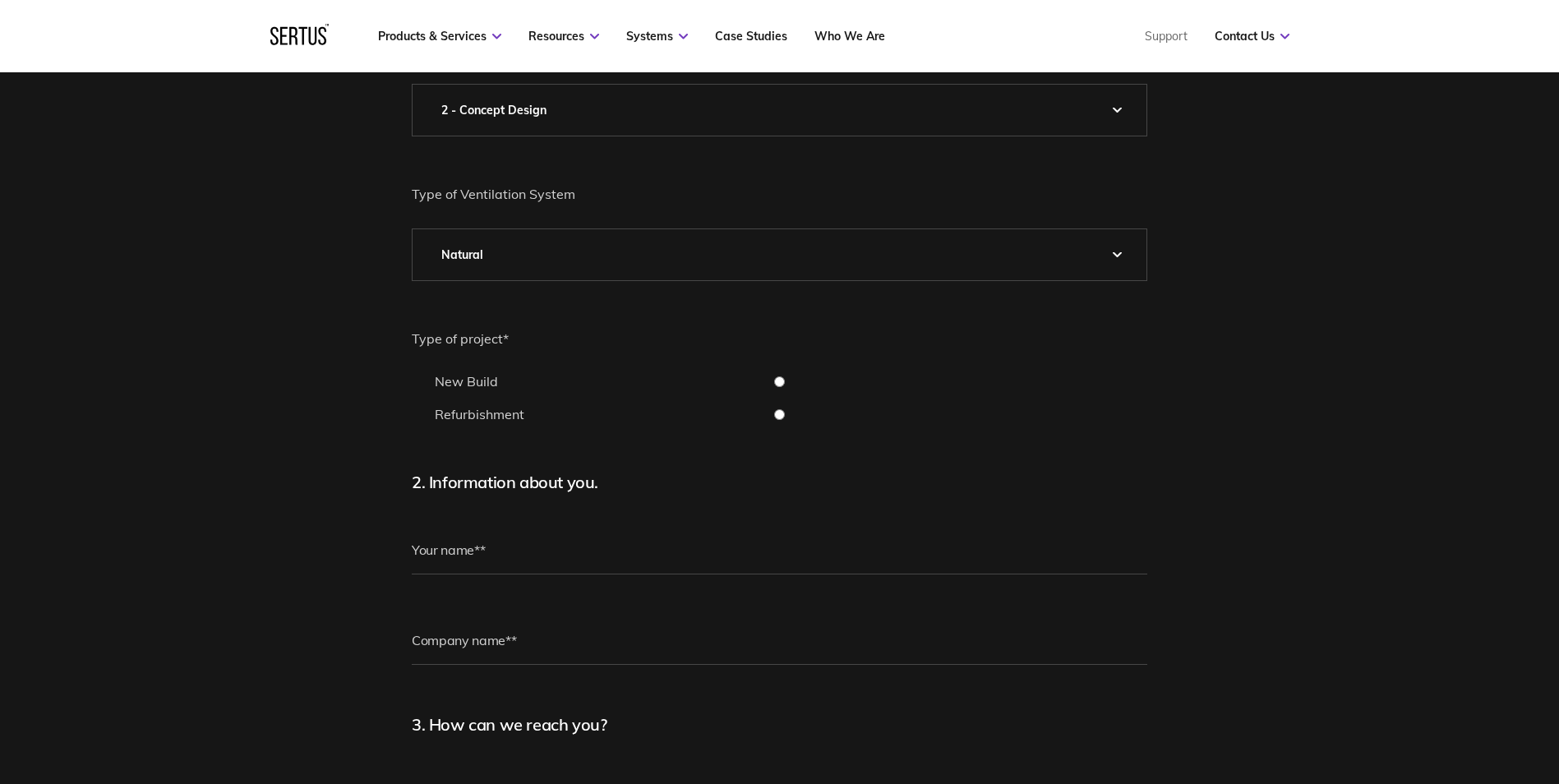
scroll to position [575, 0]
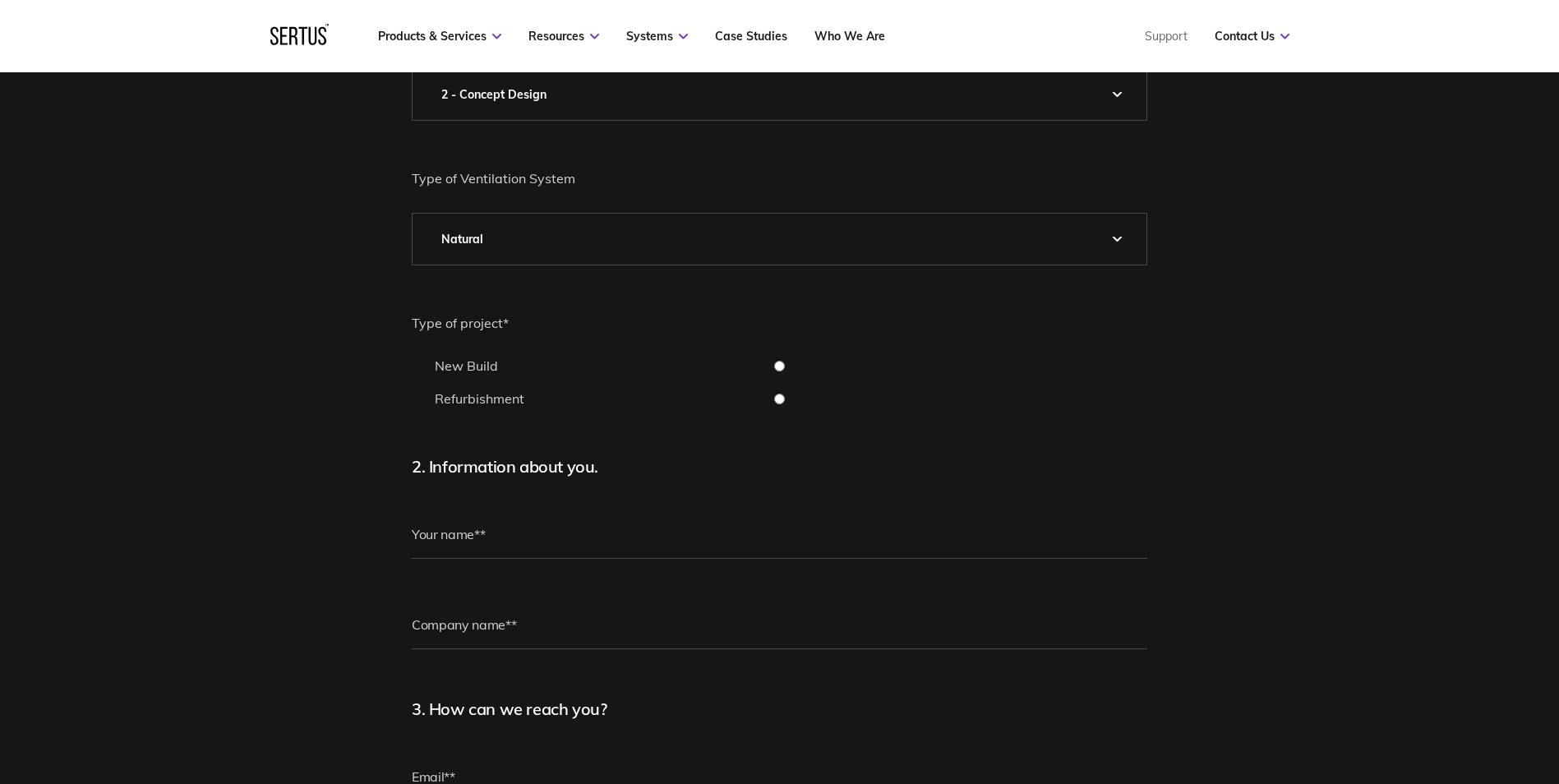
click at [779, 400] on input "Refurbishment" at bounding box center [779, 398] width 736 height 11
radio input "true"
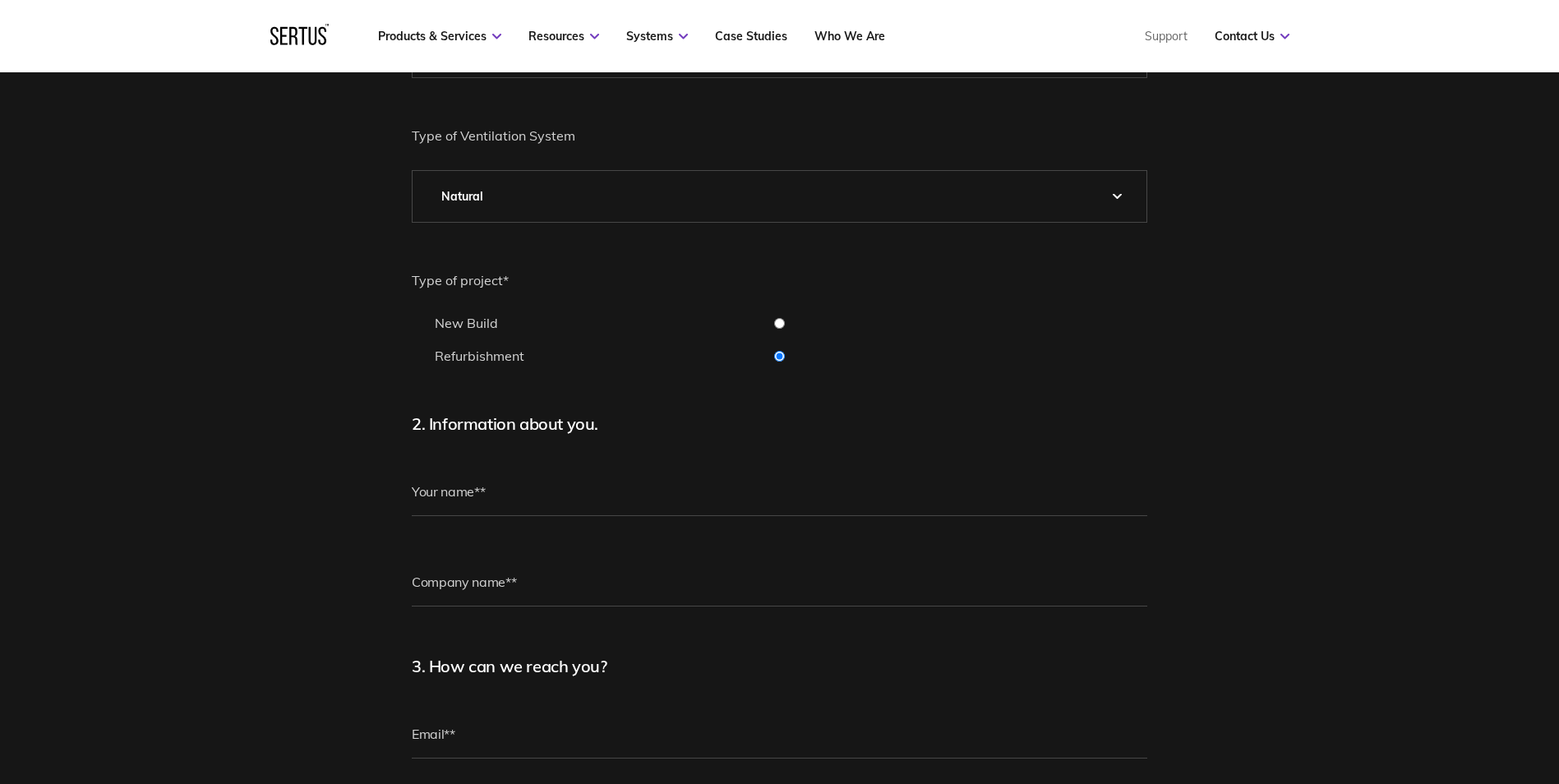
scroll to position [740, 0]
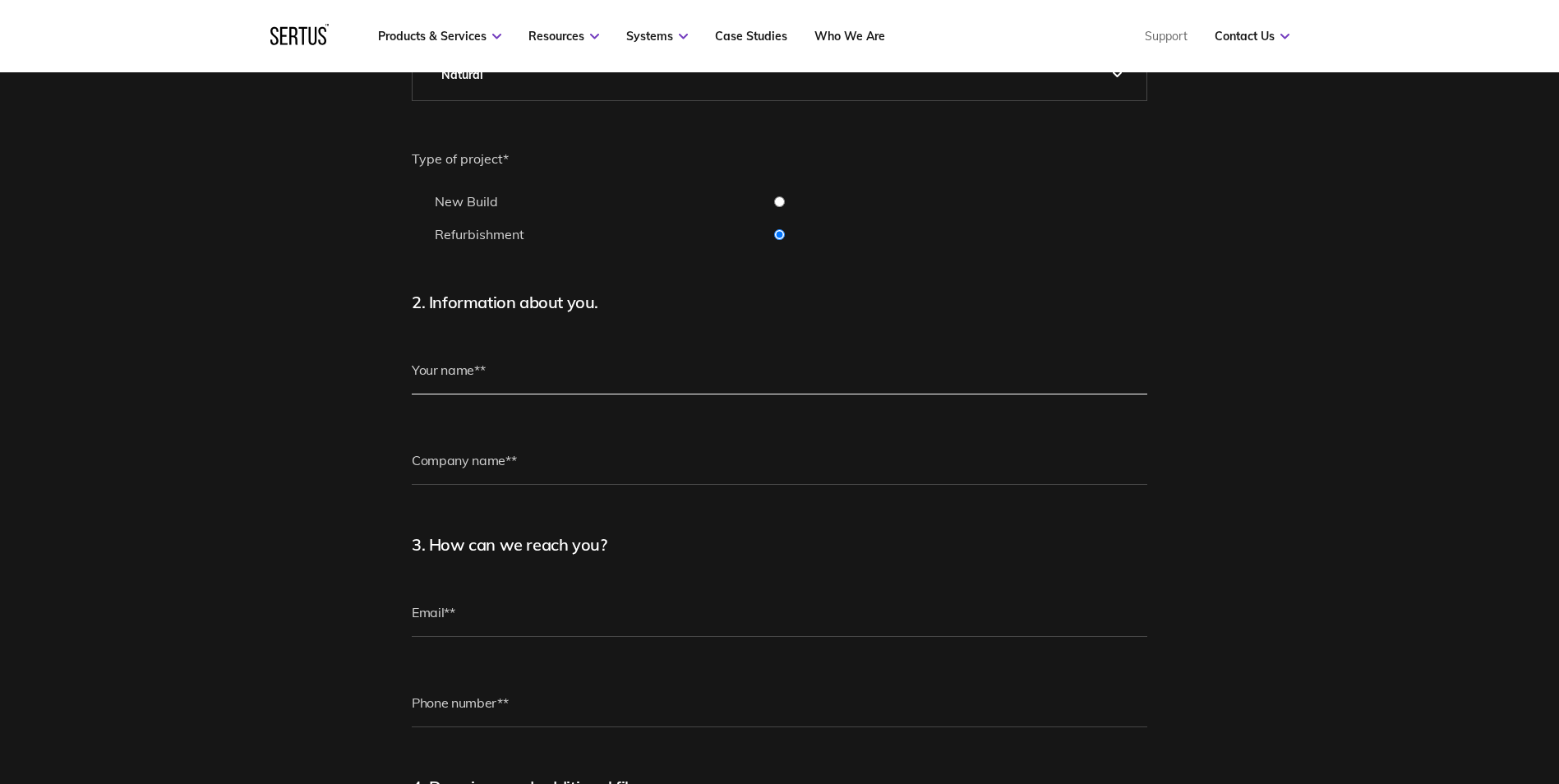
drag, startPoint x: 436, startPoint y: 376, endPoint x: 466, endPoint y: 387, distance: 32.0
click at [436, 376] on input "text" at bounding box center [779, 369] width 736 height 49
type input "James Meyrick"
type input "Hollis"
type input "james.meyrick@hollisglobal.com"
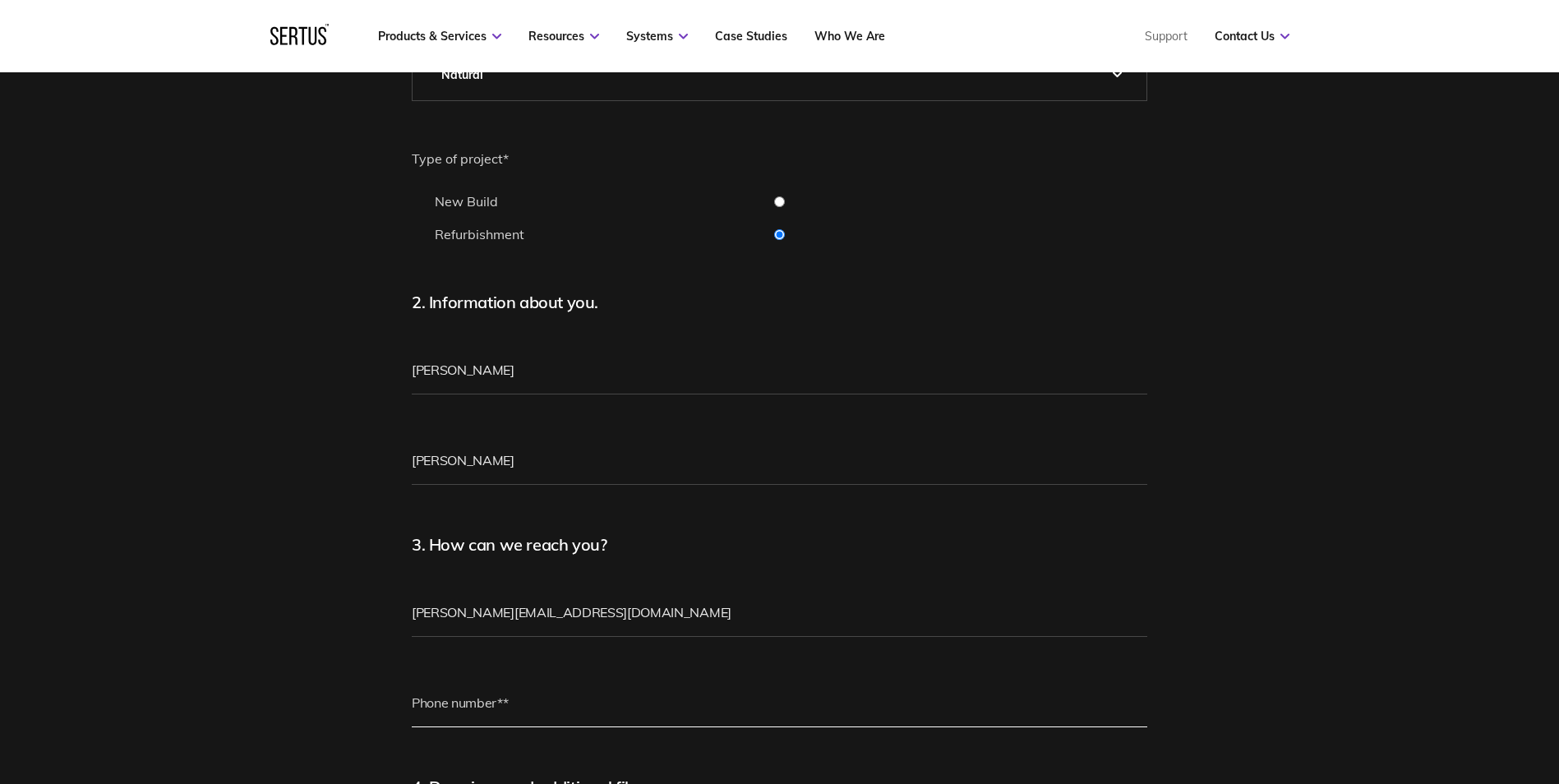
type input "+44771152675"
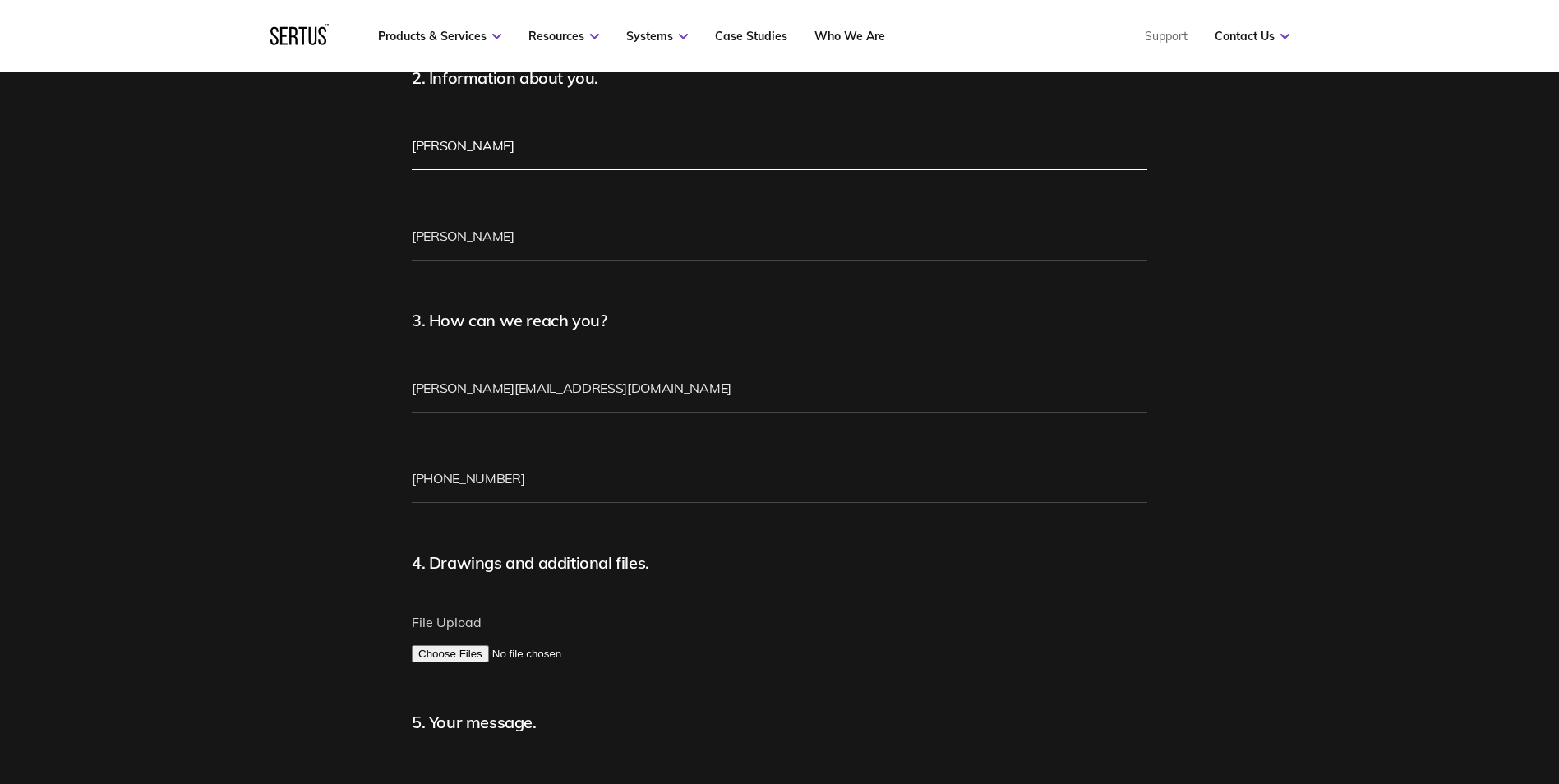
scroll to position [1151, 0]
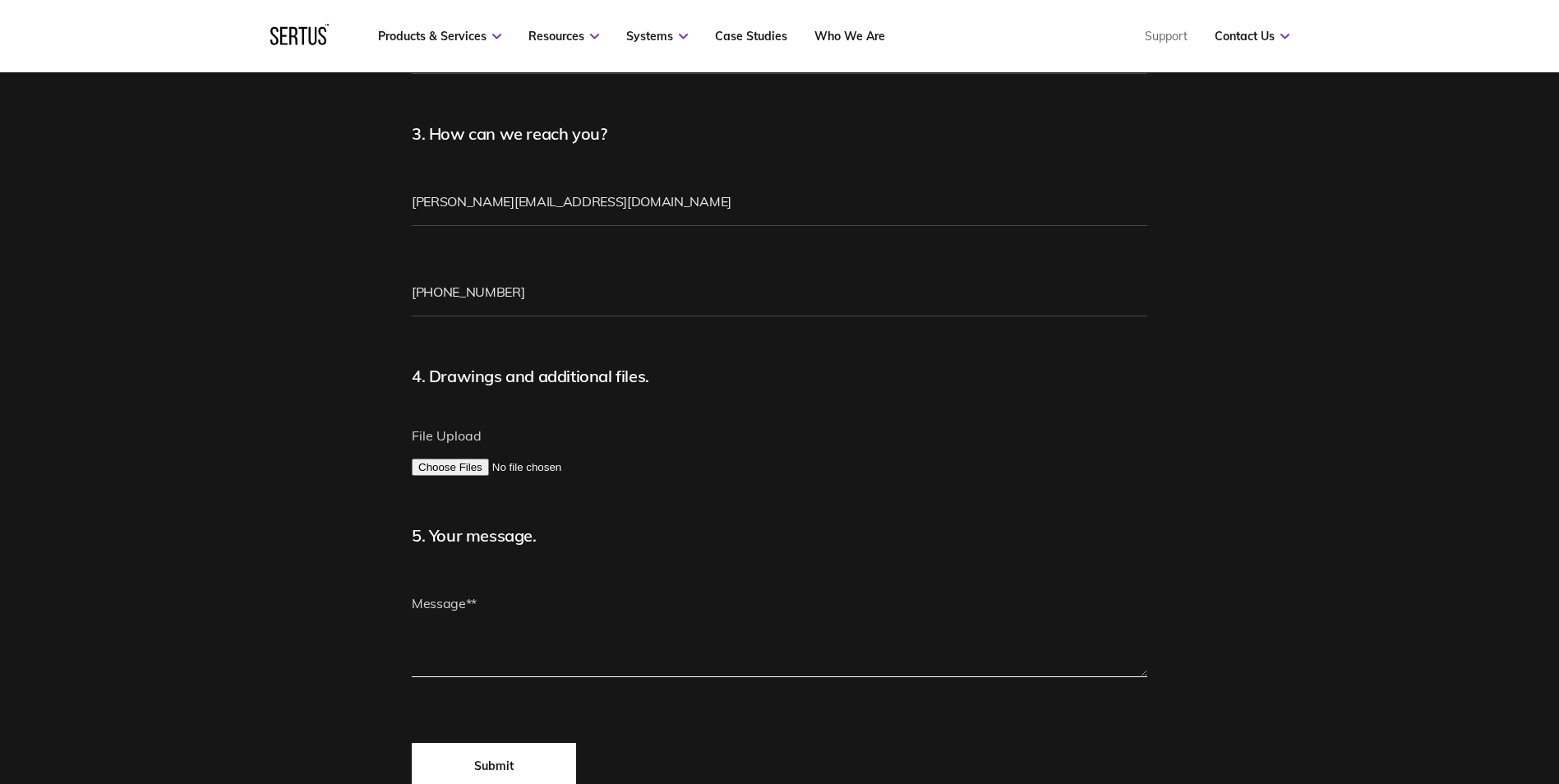
click at [432, 606] on textarea at bounding box center [779, 628] width 736 height 99
drag, startPoint x: 480, startPoint y: 603, endPoint x: 488, endPoint y: 614, distance: 13.6
click at [488, 614] on textarea "Replacing teh existing" at bounding box center [779, 628] width 736 height 99
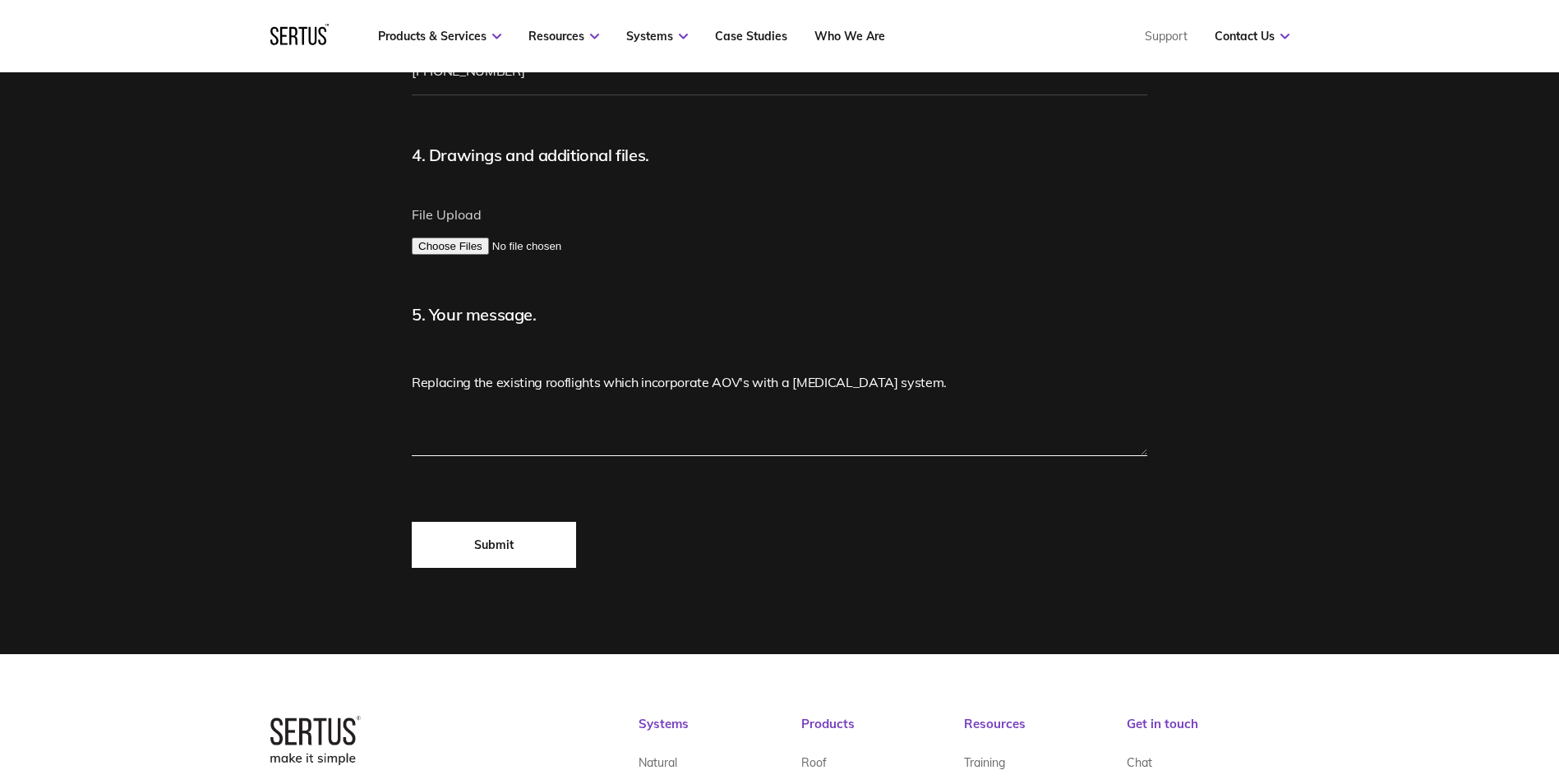
scroll to position [1397, 0]
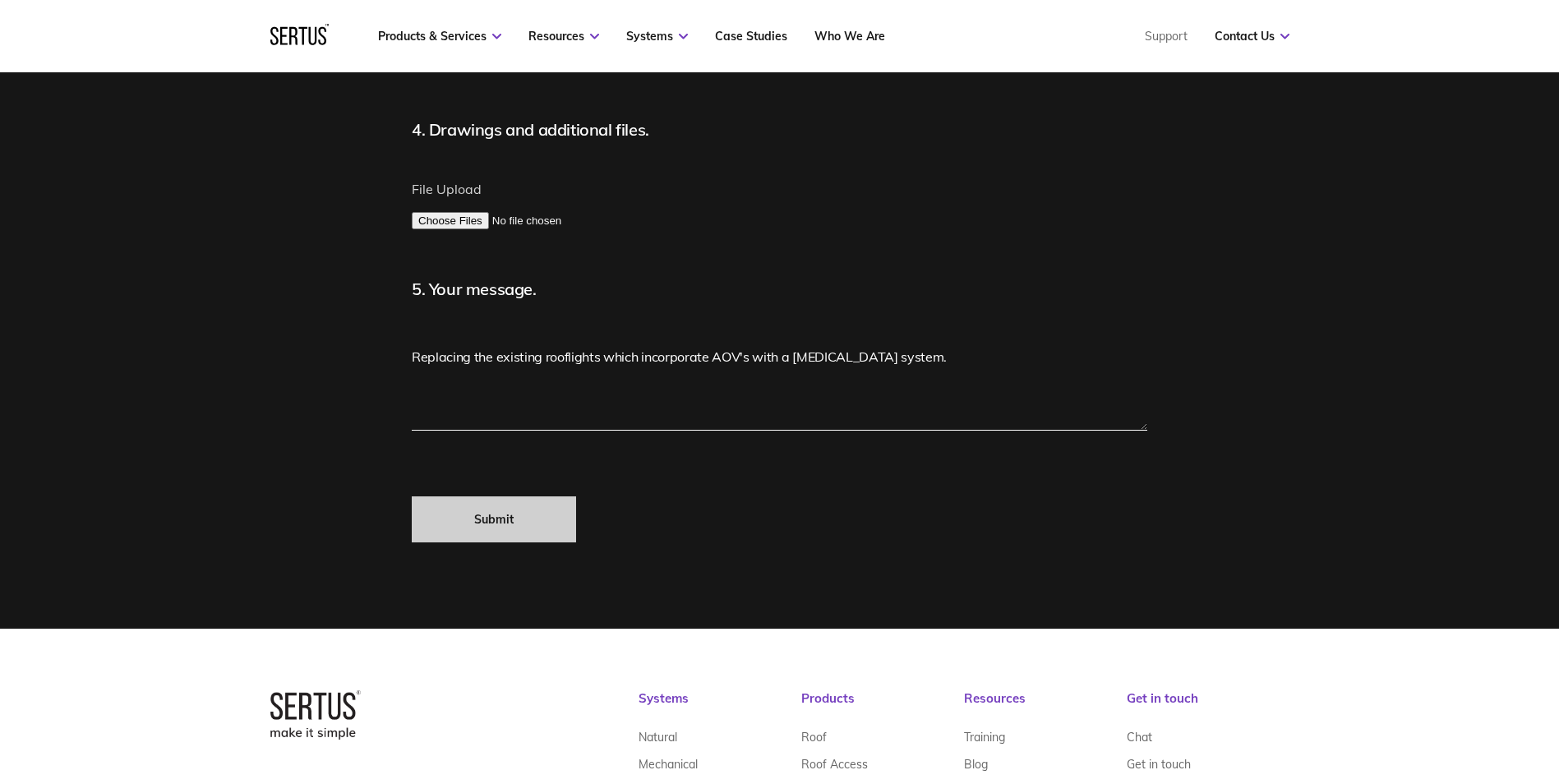
type textarea "Replacing the existing rooflights which incorporate AOV's with a mechanical ven…"
click at [476, 529] on input "Submit" at bounding box center [494, 519] width 165 height 46
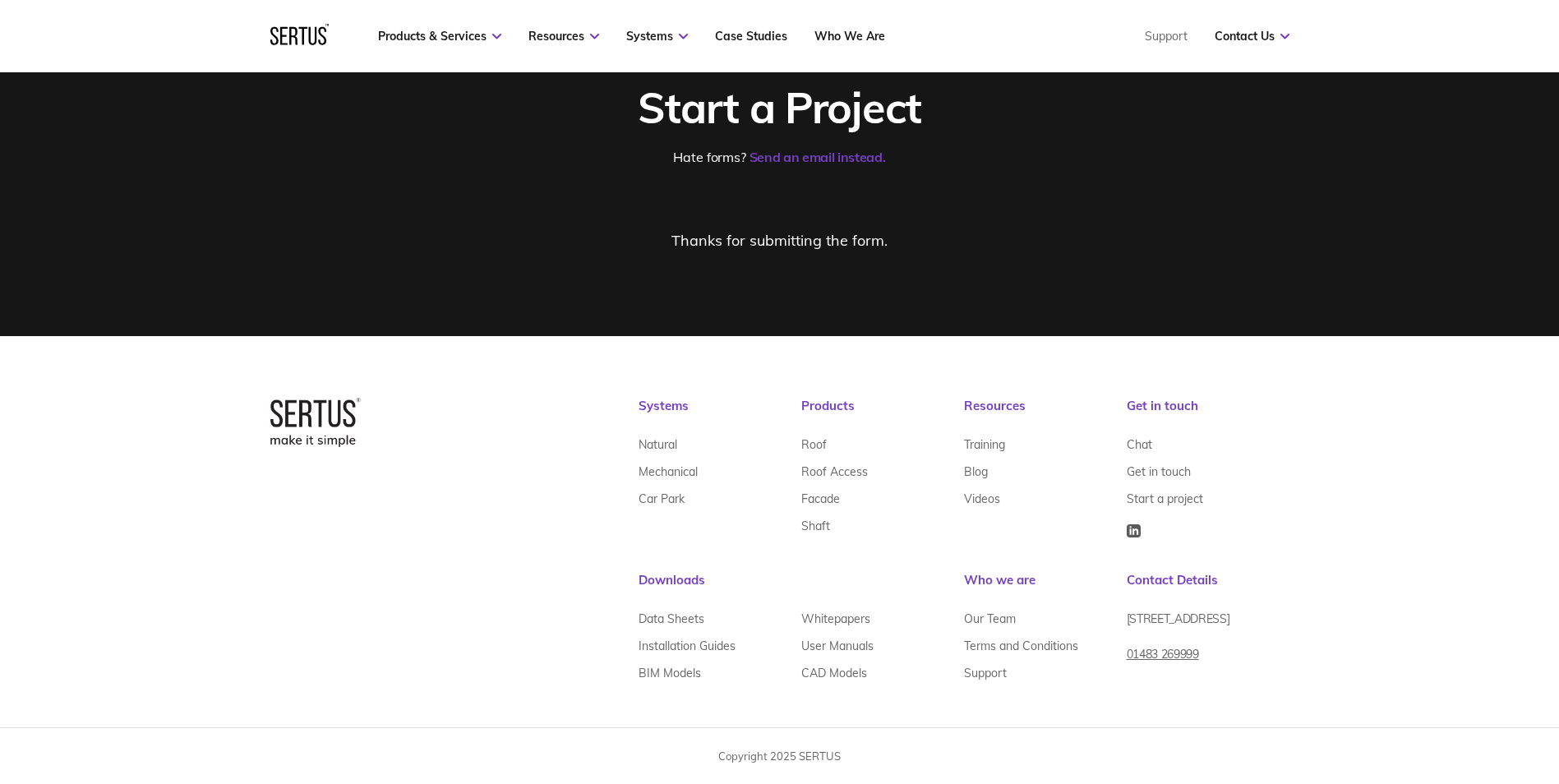
scroll to position [127, 0]
